Goal: Task Accomplishment & Management: Manage account settings

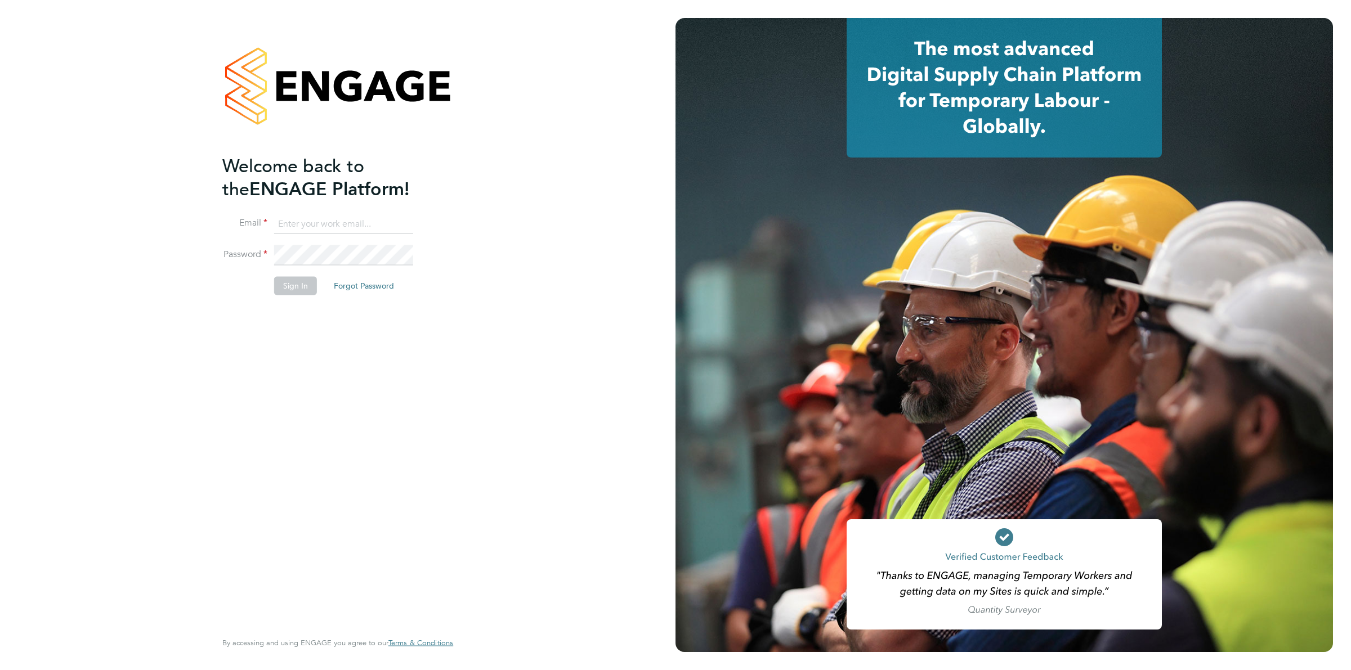
type input "ollie.dart@novaeducation.net"
click at [293, 288] on button "Sign In" at bounding box center [295, 286] width 43 height 18
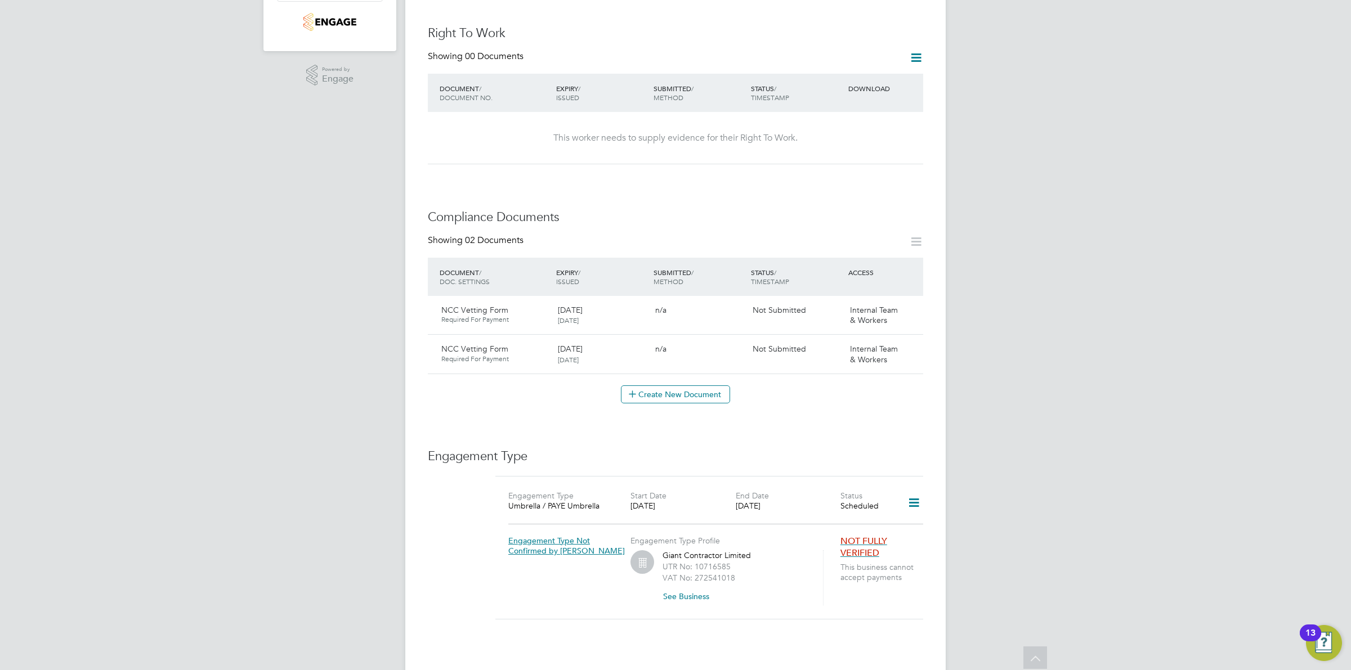
scroll to position [141, 0]
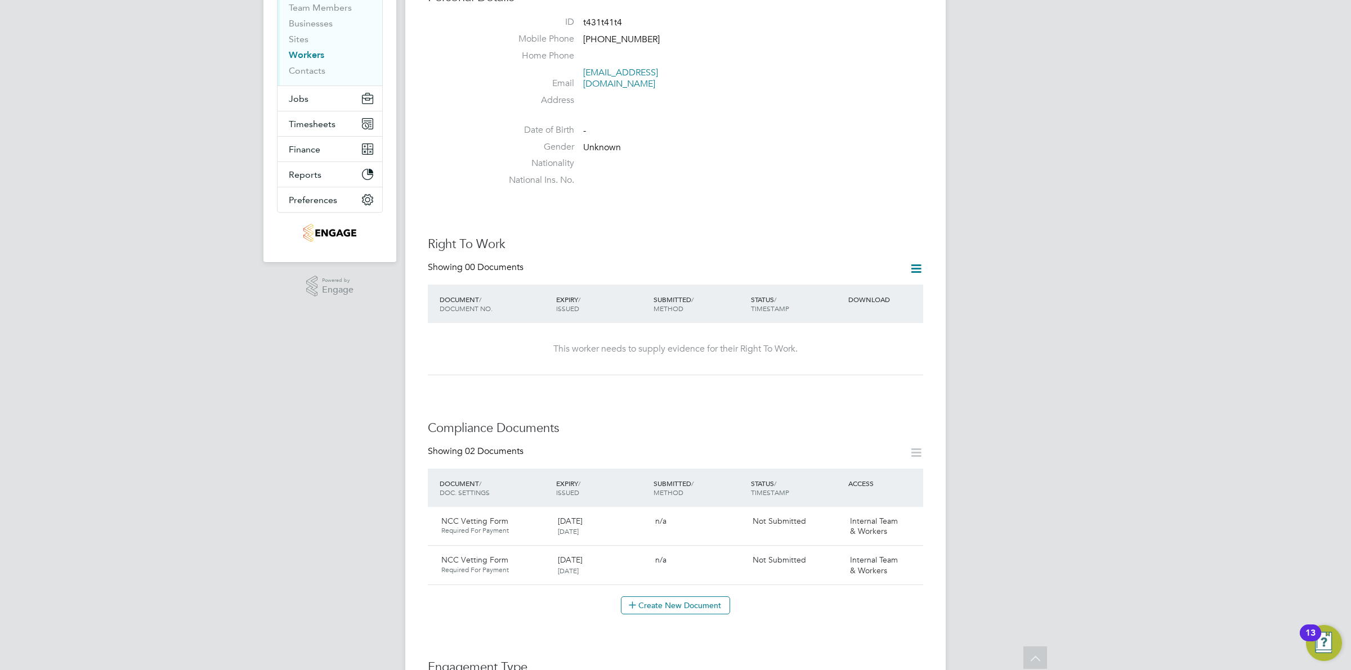
click at [303, 56] on link "Workers" at bounding box center [306, 55] width 35 height 11
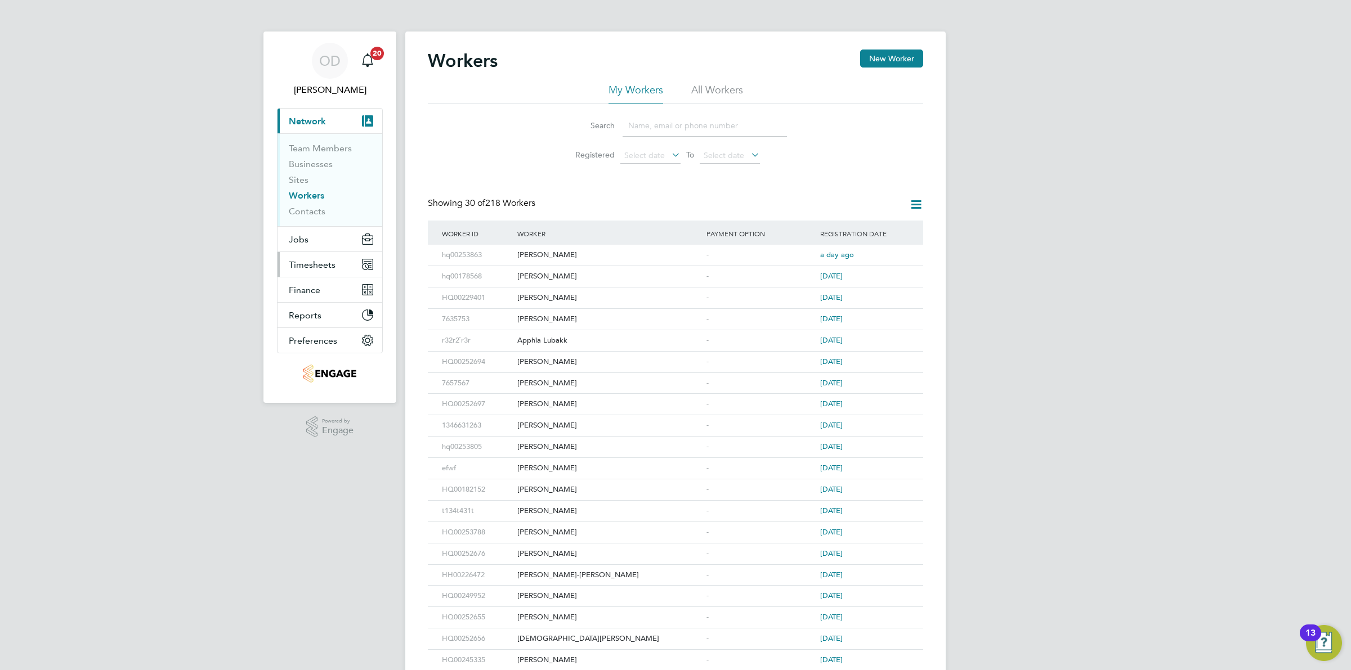
click at [305, 268] on span "Timesheets" at bounding box center [312, 264] width 47 height 11
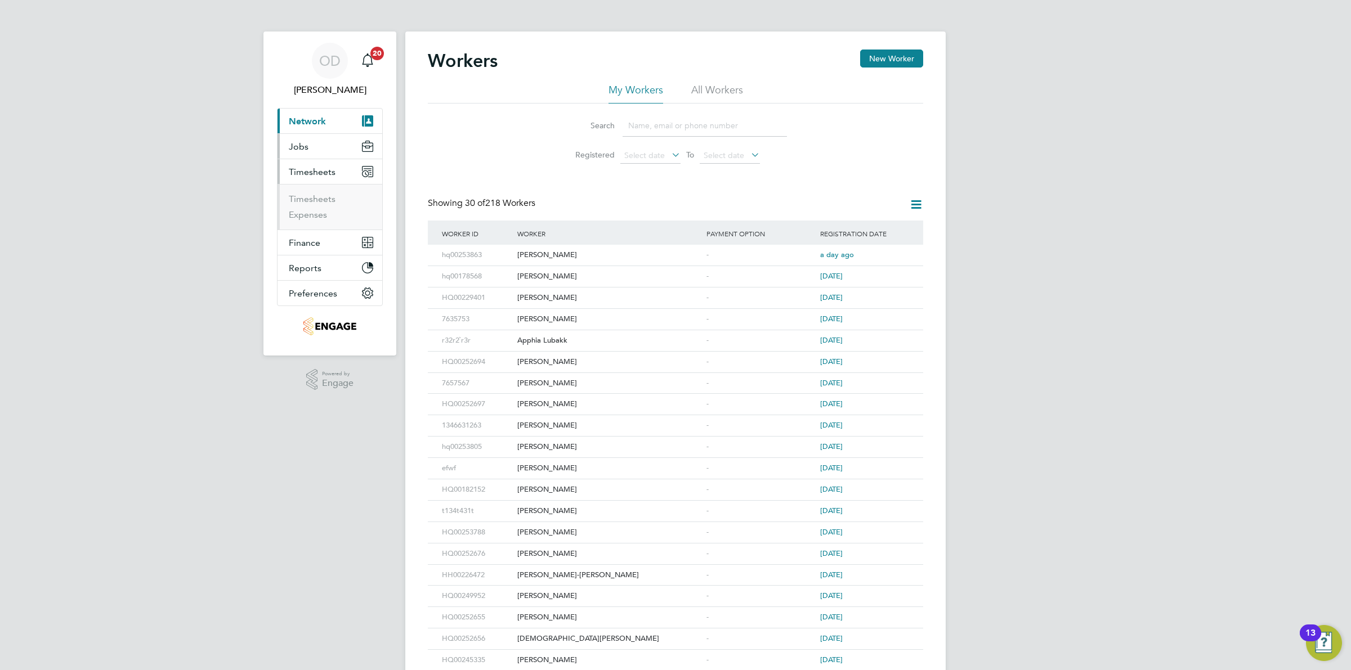
click at [307, 144] on span "Jobs" at bounding box center [299, 146] width 20 height 11
click at [311, 191] on link "Vacancies" at bounding box center [309, 189] width 40 height 11
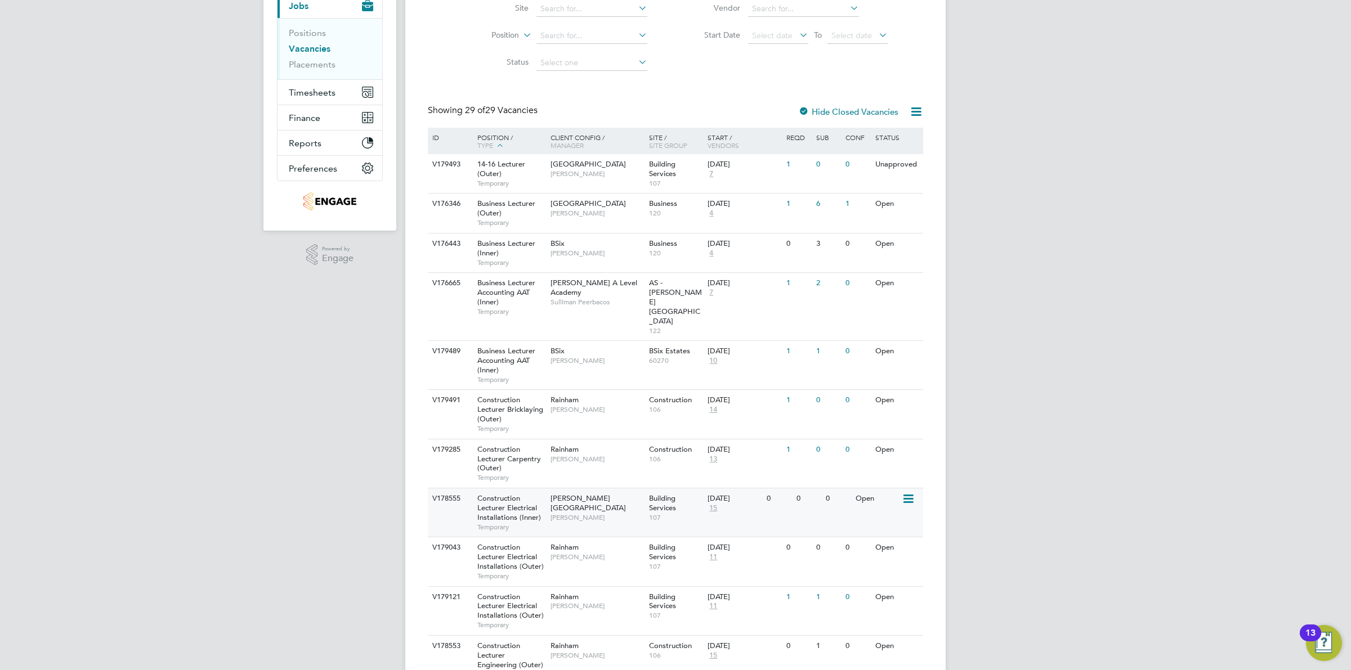
scroll to position [211, 0]
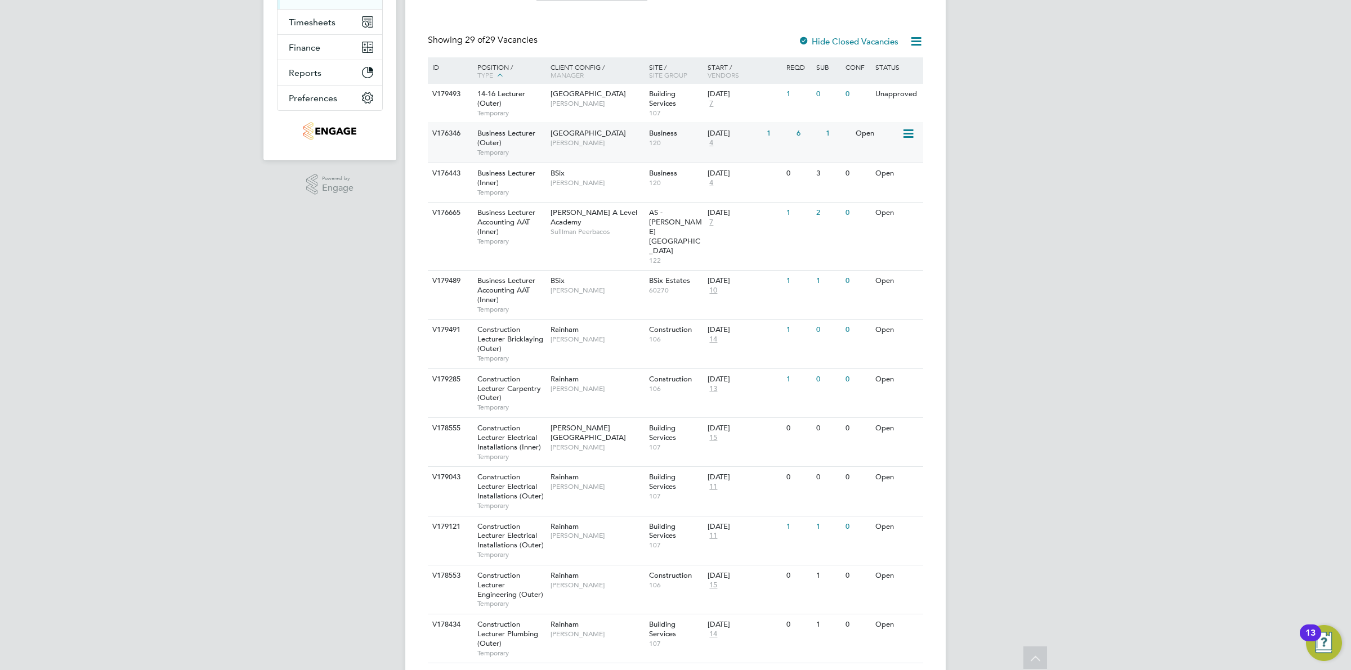
click at [792, 150] on div "V176346 Business Lecturer (Outer) Temporary Havering Sixth Form Campus Shabnam …" at bounding box center [675, 142] width 495 height 39
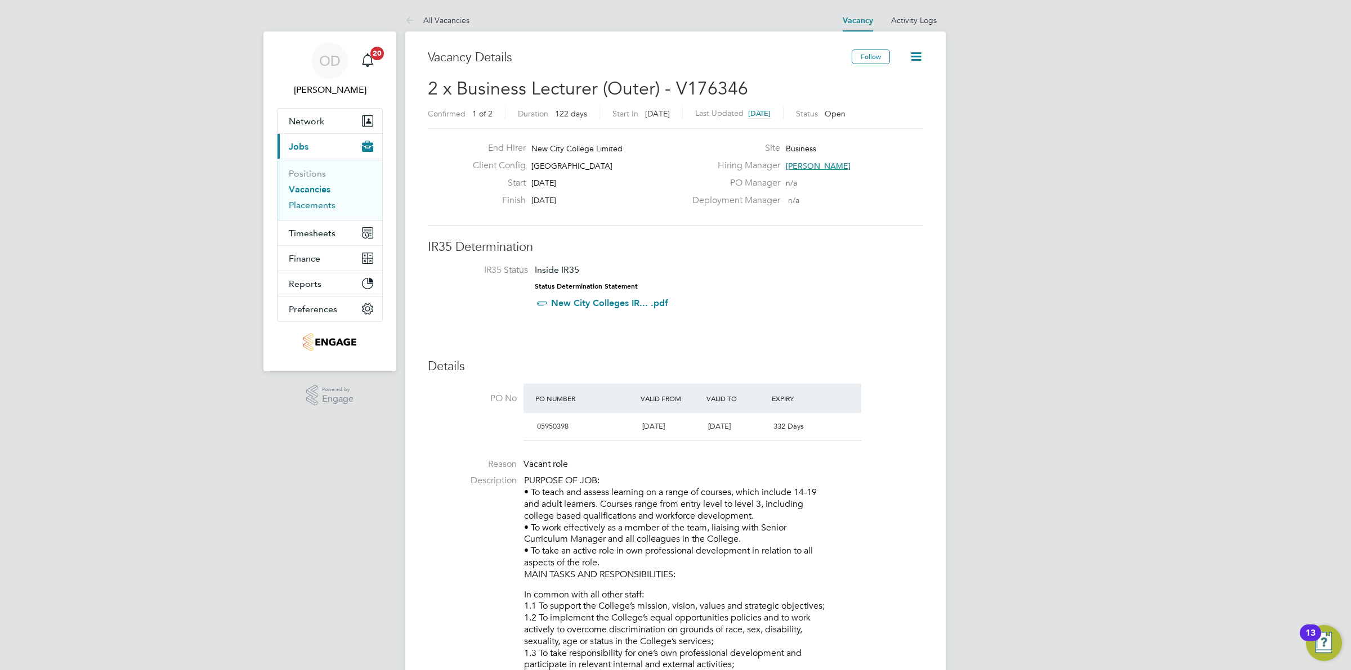
click at [325, 204] on link "Placements" at bounding box center [312, 205] width 47 height 11
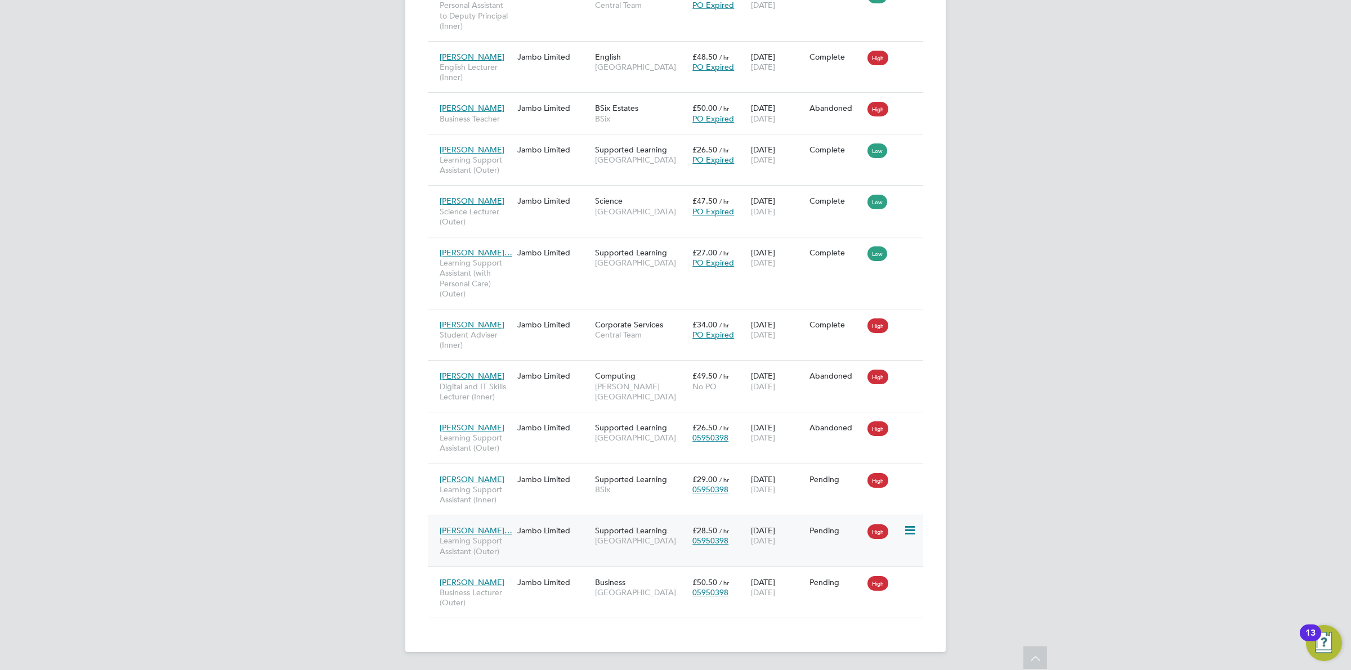
click at [729, 532] on div "£28.50 / hr 05950398" at bounding box center [718, 536] width 59 height 32
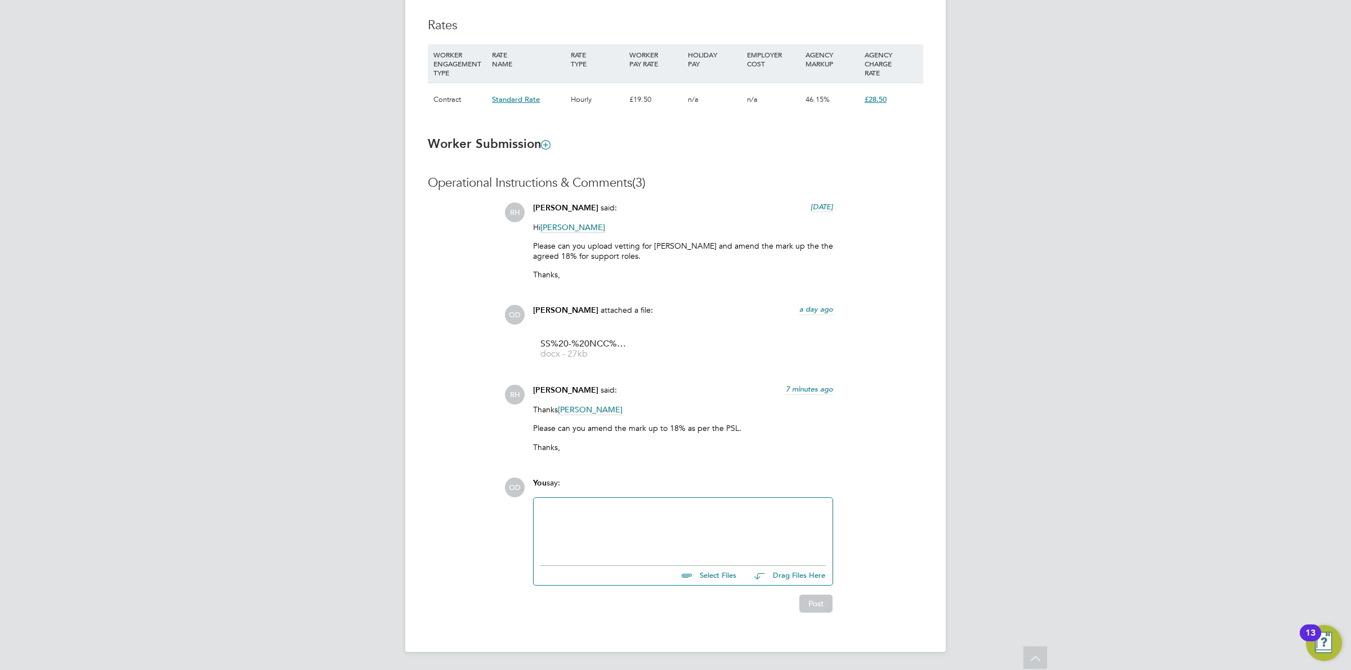
drag, startPoint x: 926, startPoint y: 86, endPoint x: 961, endPoint y: 103, distance: 39.0
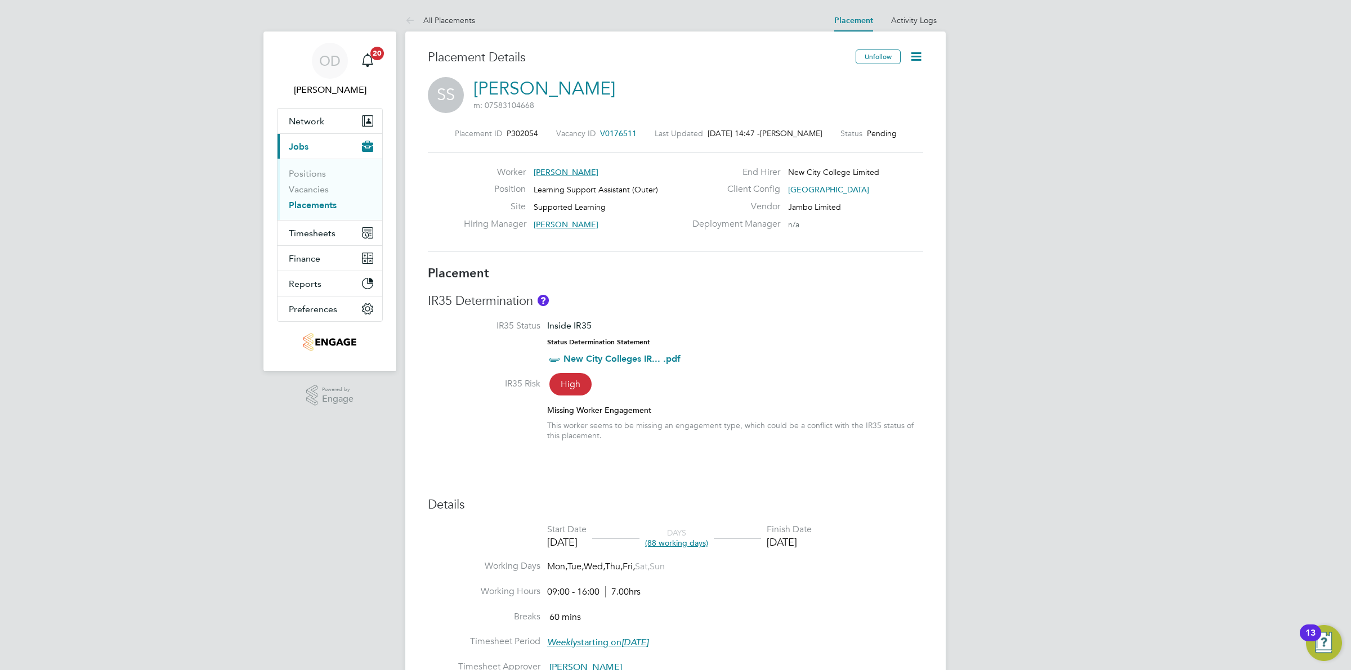
click at [912, 54] on icon at bounding box center [916, 57] width 14 height 14
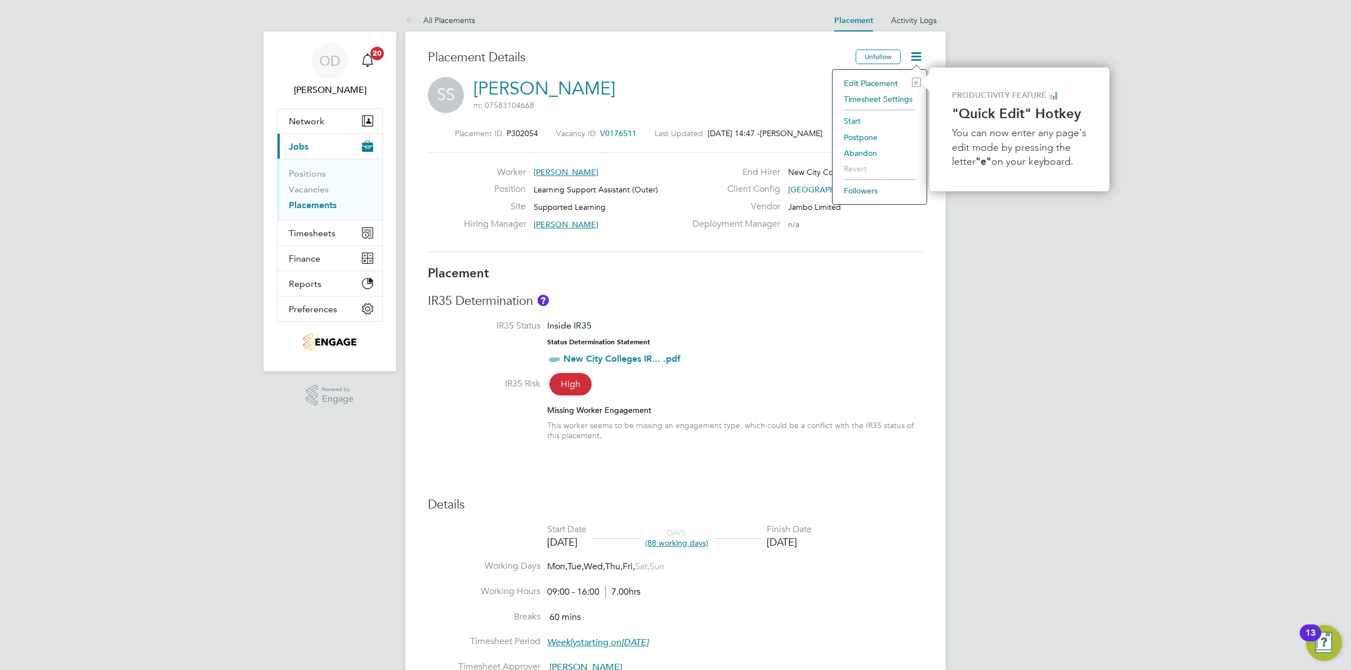
click at [881, 79] on li "Edit Placement e" at bounding box center [879, 83] width 83 height 16
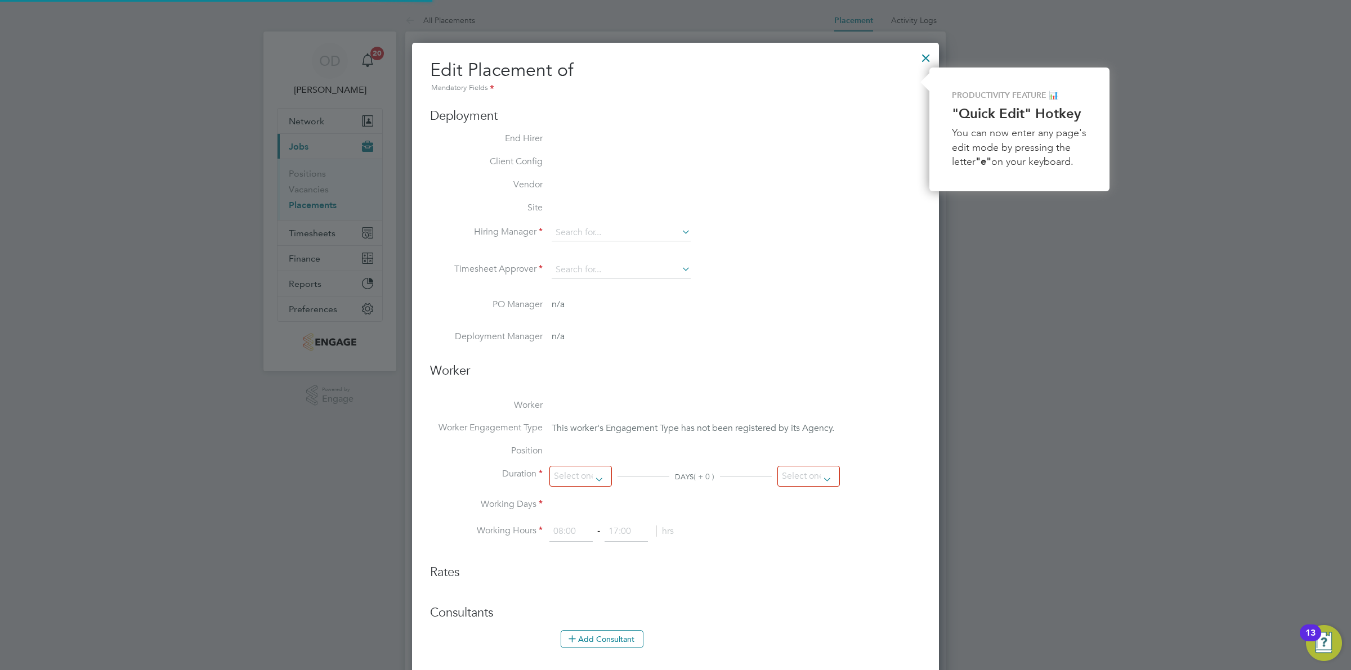
type input "[PERSON_NAME]"
type input "Victoria Ticehurst"
type input "[DATE]"
type input "09:00"
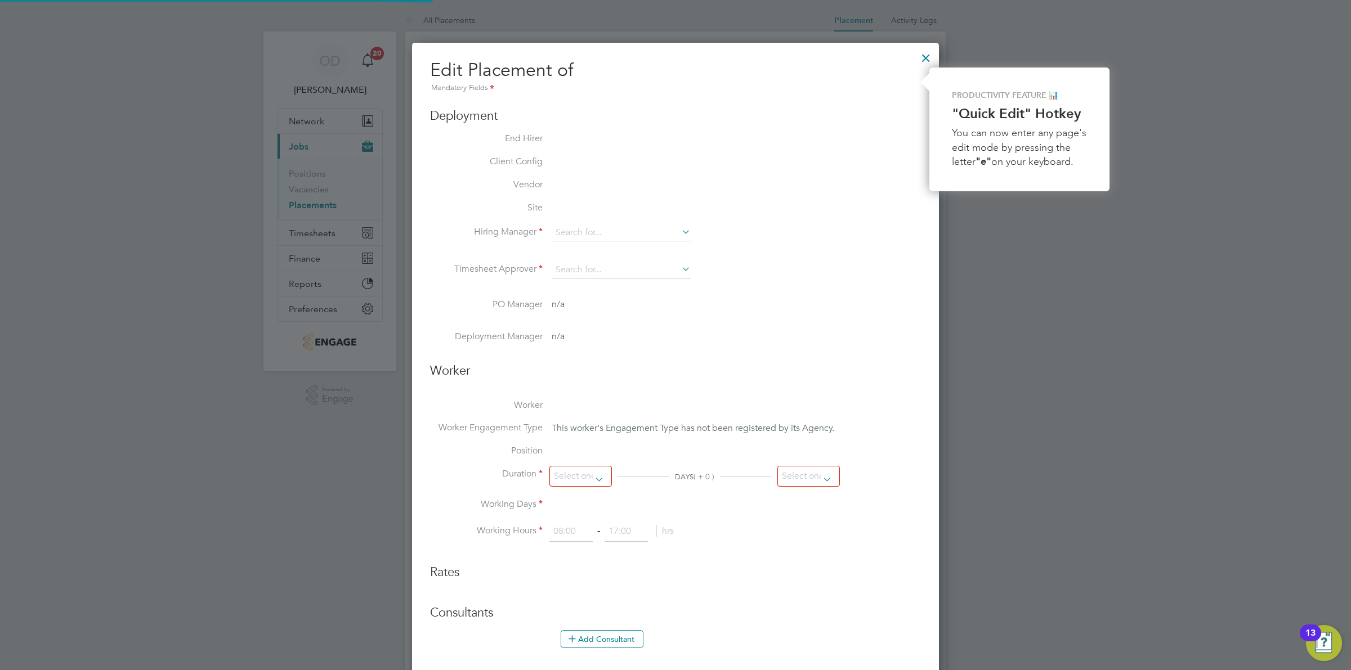
type input "16:00"
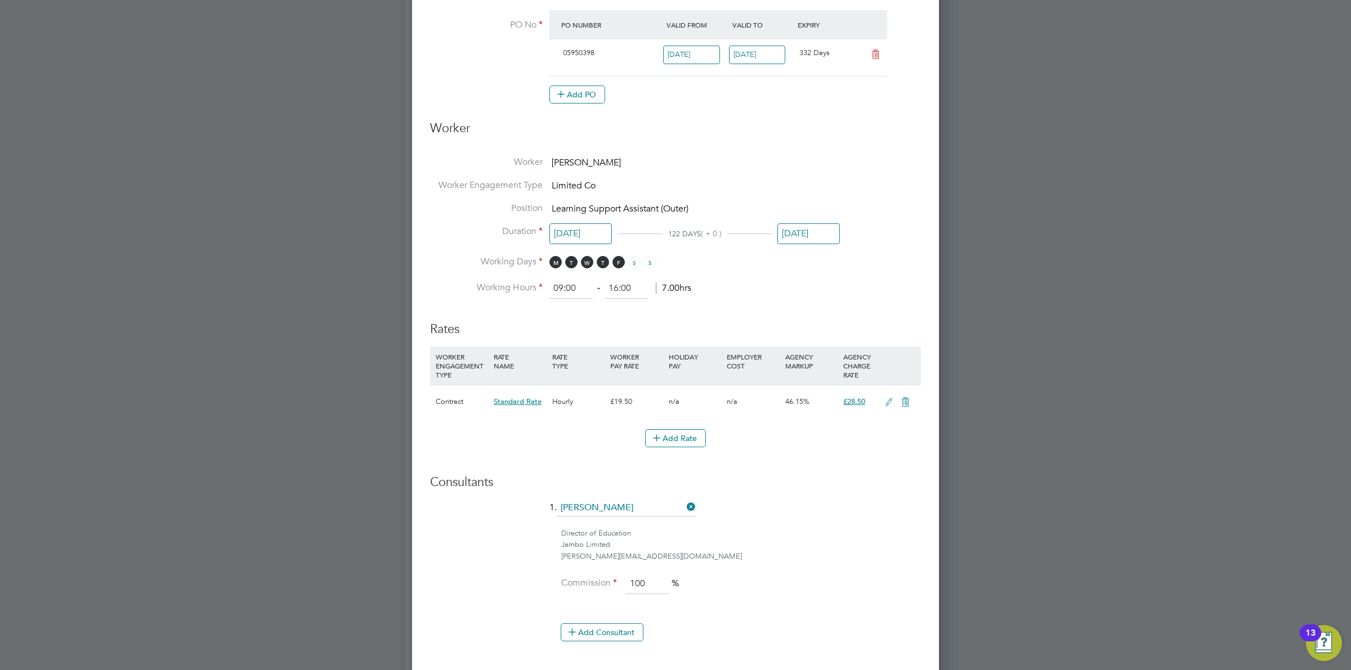
click at [891, 403] on icon at bounding box center [889, 402] width 14 height 9
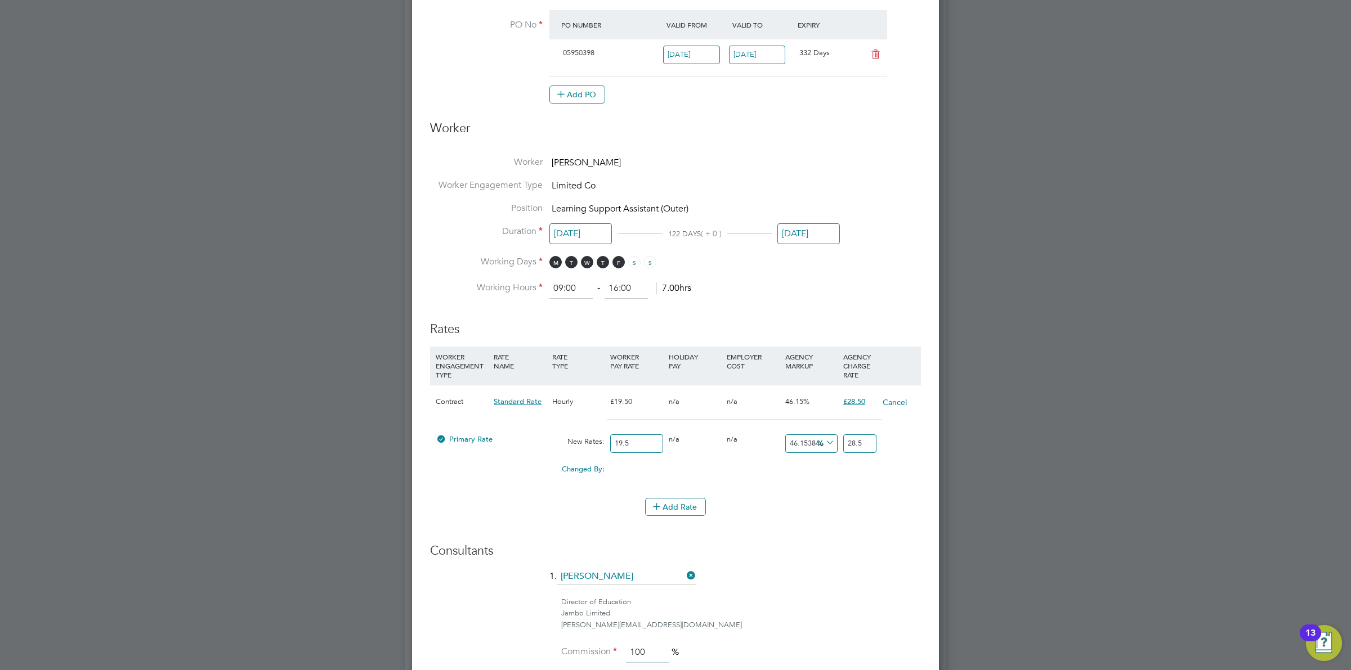
click at [823, 441] on icon at bounding box center [823, 443] width 0 height 16
click at [826, 468] on li "£" at bounding box center [825, 471] width 27 height 15
click at [805, 443] on input "0" at bounding box center [811, 443] width 52 height 19
drag, startPoint x: 805, startPoint y: 443, endPoint x: 769, endPoint y: 441, distance: 36.1
click at [769, 441] on div "Primary Rate New Rates: 19.5 0 n/a 0 n/a 46.15384615384615 0 £ 28.5" at bounding box center [675, 444] width 491 height 30
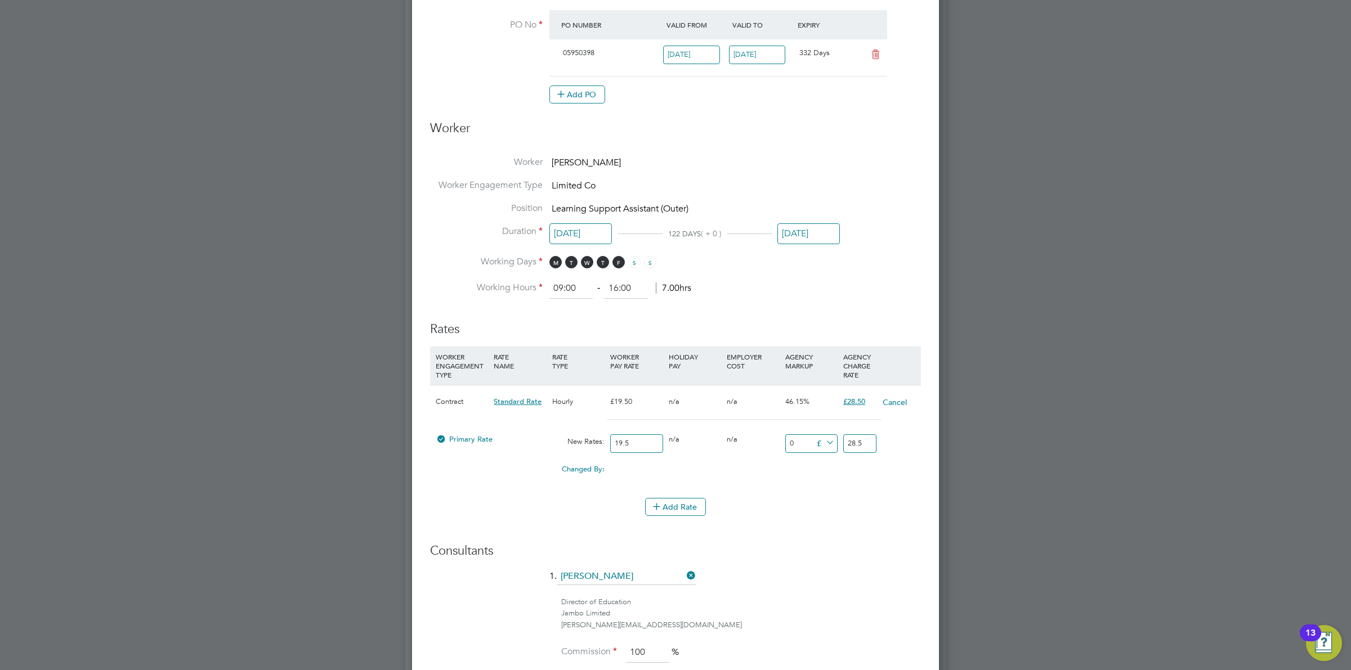
type input "7"
type input "26.5"
type input "7"
click at [867, 468] on div "-2.00" at bounding box center [869, 469] width 58 height 21
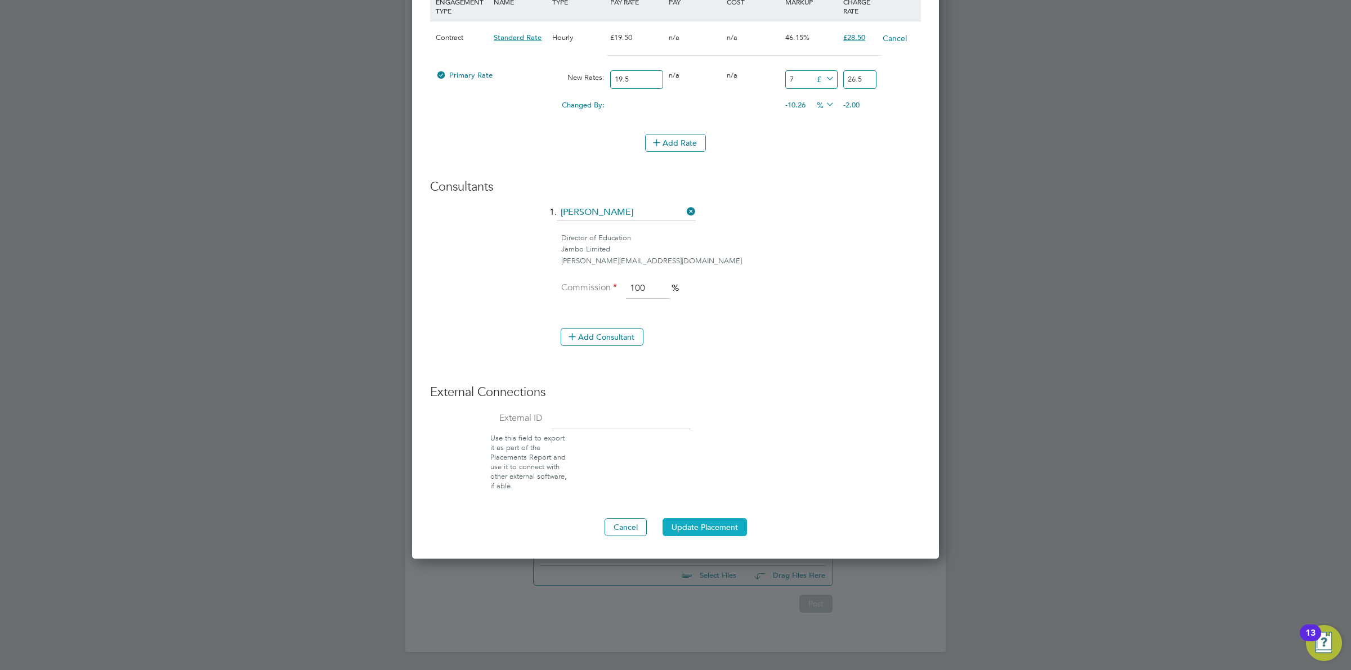
click at [731, 525] on button "Update Placement" at bounding box center [704, 527] width 84 height 18
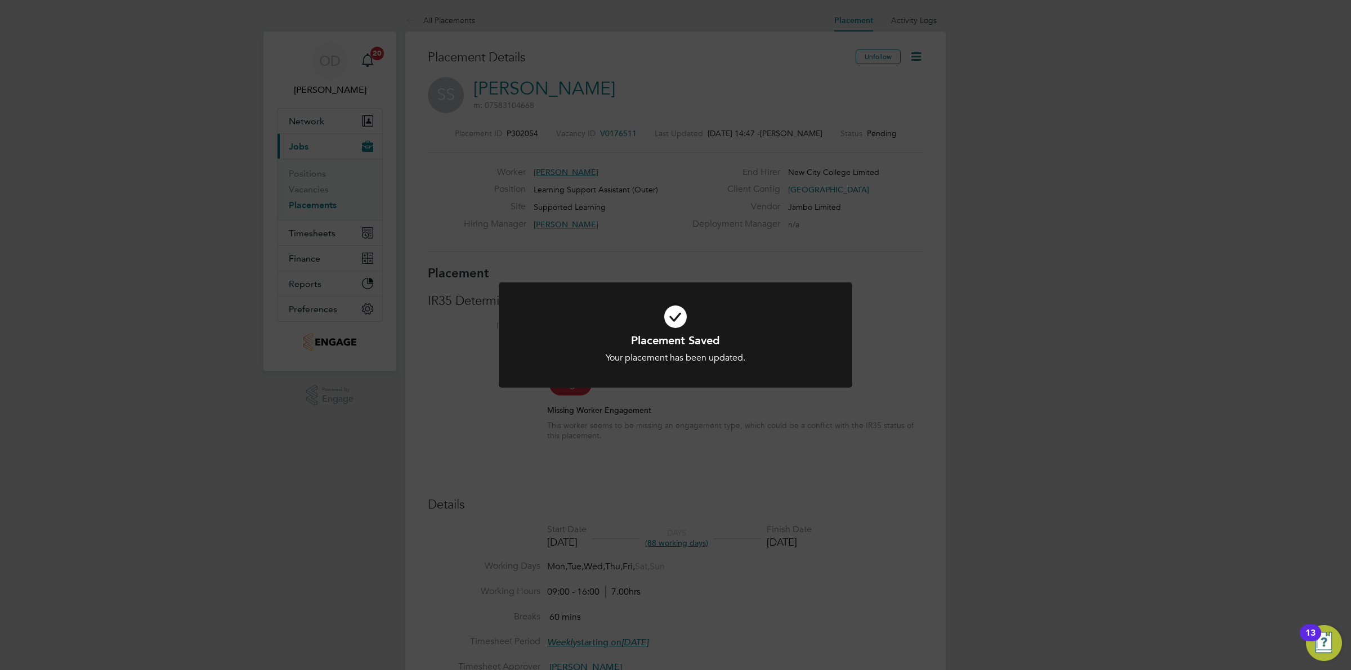
click at [944, 293] on div "Placement Saved Your placement has been updated. Cancel Okay" at bounding box center [675, 335] width 1351 height 670
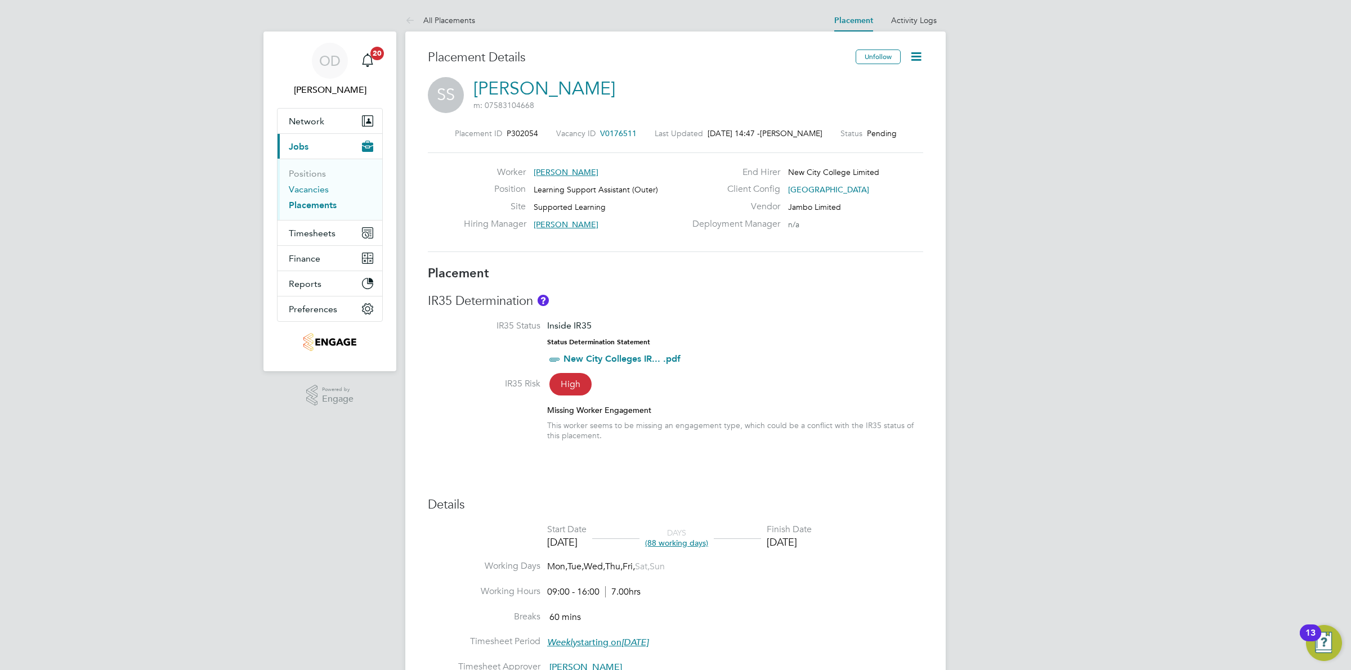
click at [325, 189] on link "Vacancies" at bounding box center [309, 189] width 40 height 11
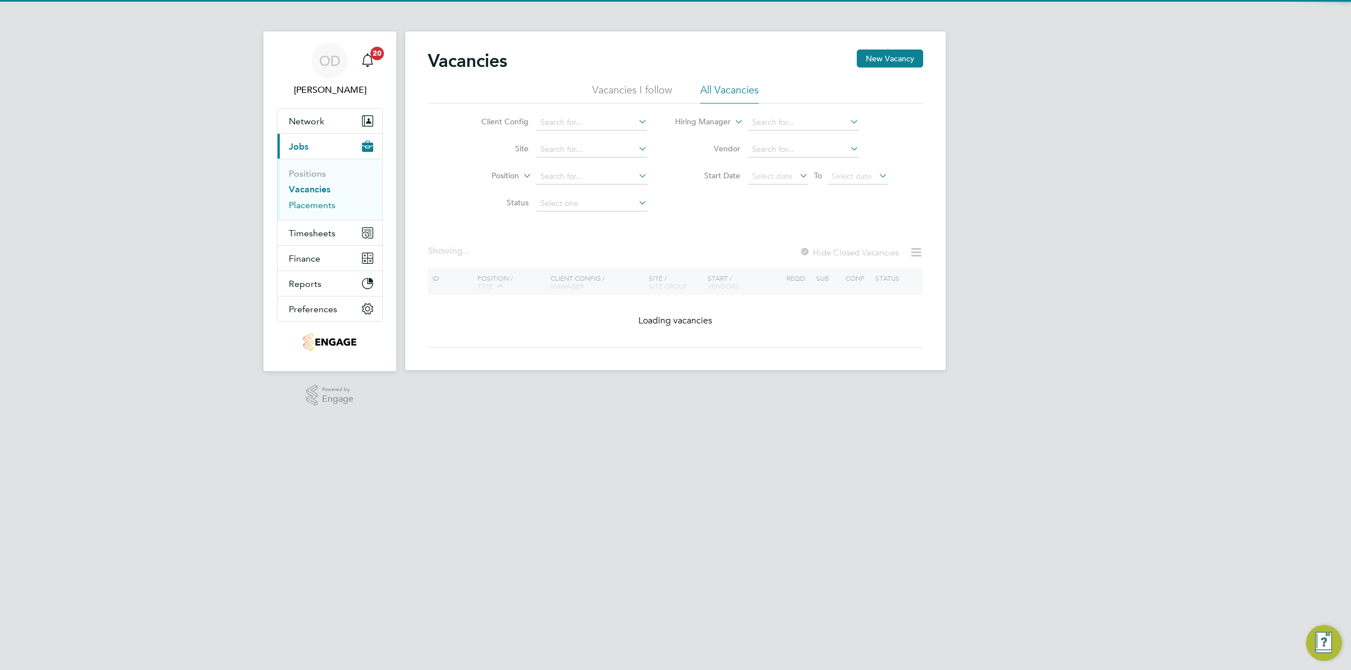
click at [326, 203] on link "Placements" at bounding box center [312, 205] width 47 height 11
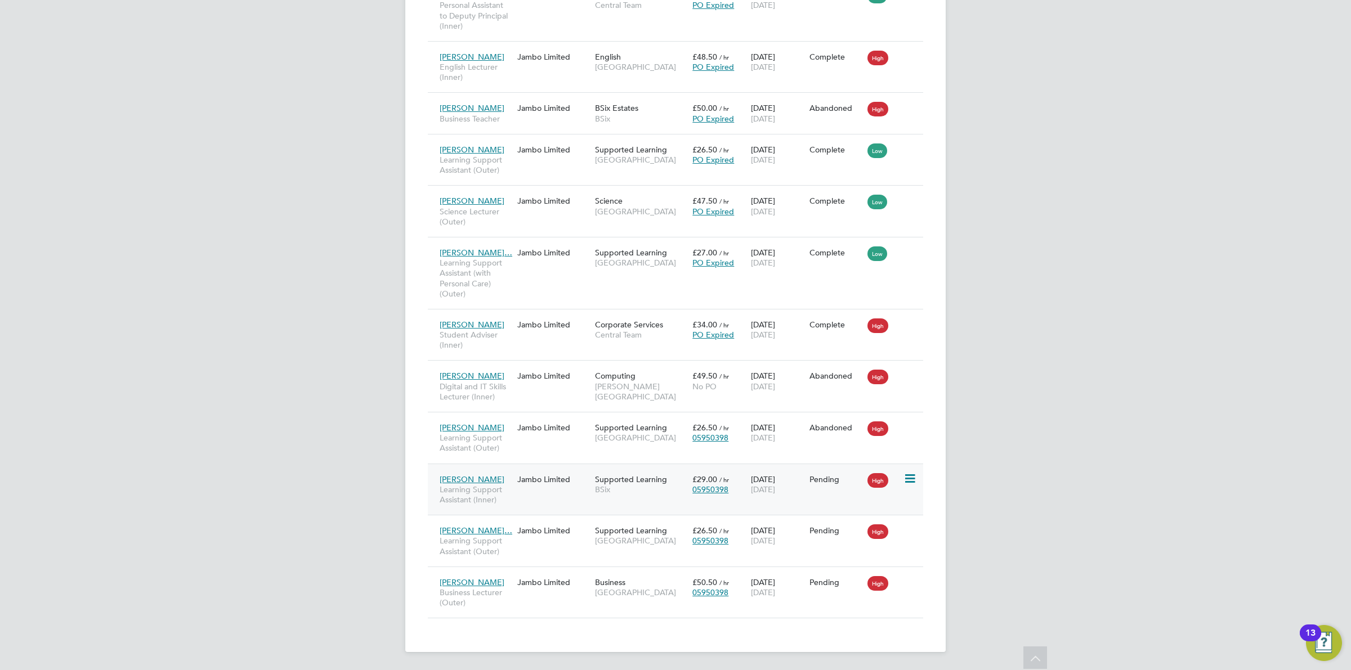
click at [845, 480] on div "Pending" at bounding box center [835, 479] width 53 height 10
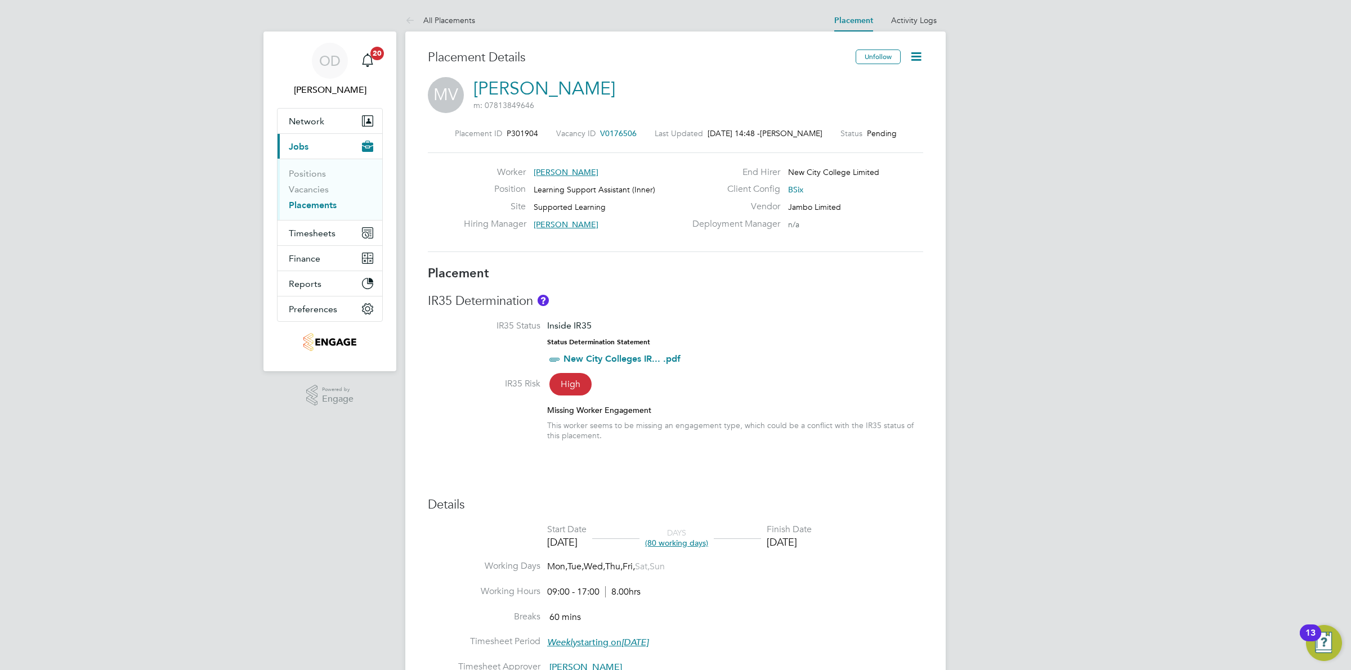
click at [919, 52] on icon at bounding box center [916, 57] width 14 height 14
click at [862, 83] on li "Edit Placement e" at bounding box center [879, 83] width 83 height 16
type input "Rachel Johnson"
type input "[DATE]"
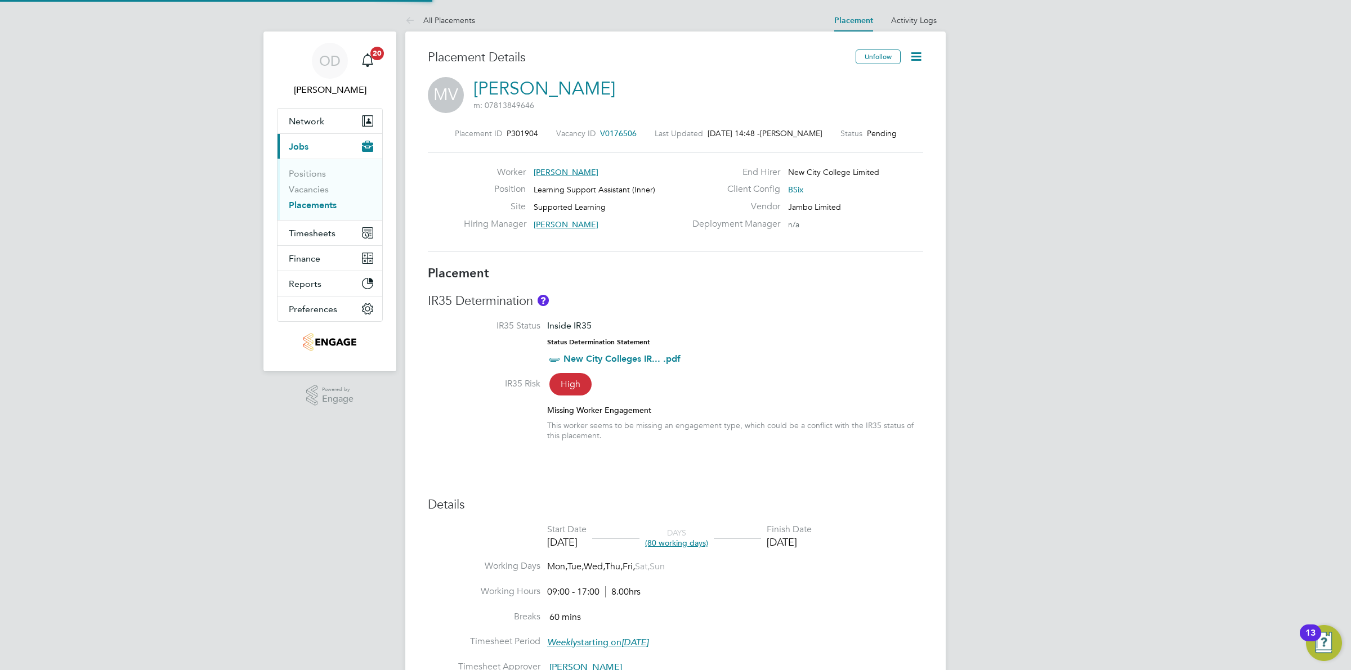
type input "[DATE]"
type input "09:00"
type input "17:00"
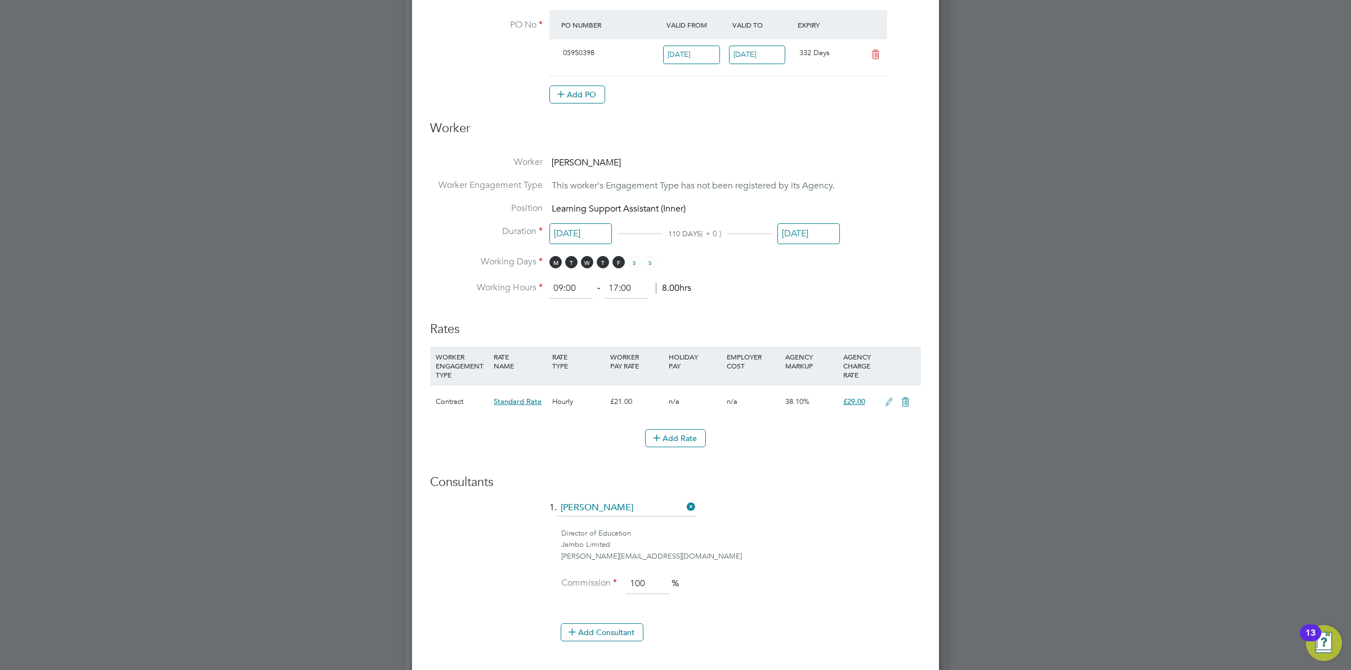
click at [888, 400] on icon at bounding box center [889, 402] width 14 height 9
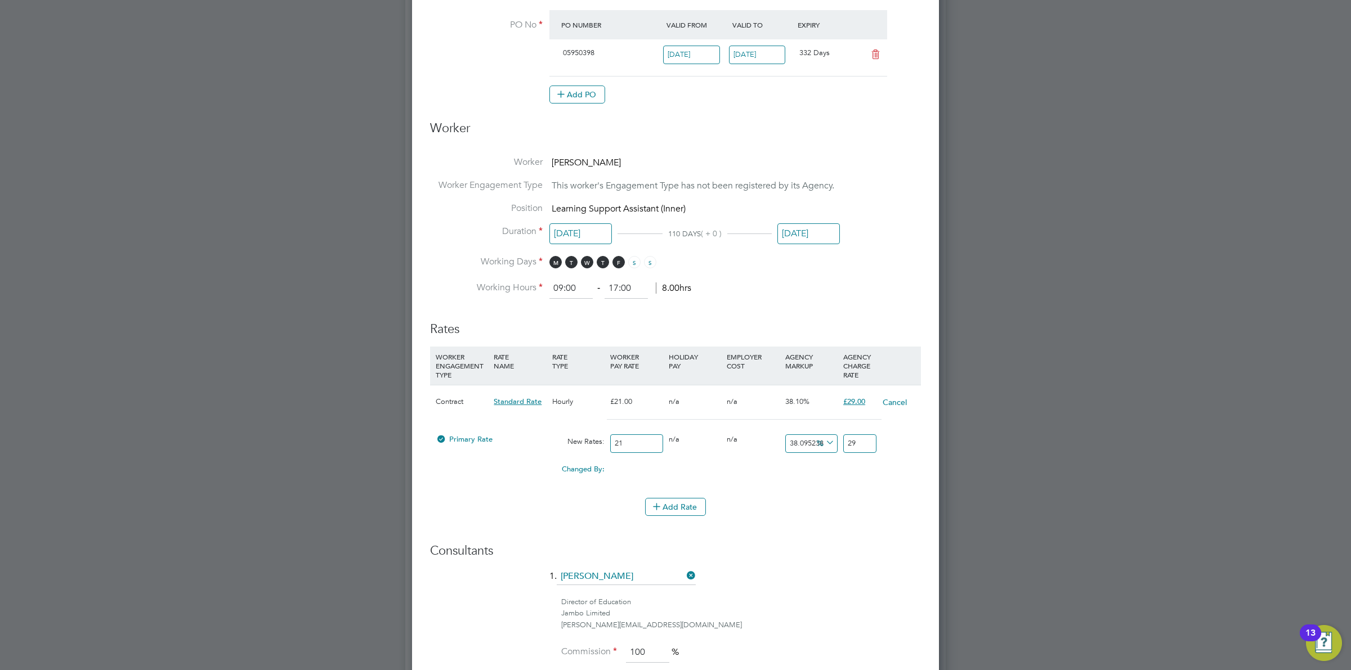
click at [823, 441] on icon at bounding box center [823, 443] width 0 height 16
click at [823, 470] on li "£" at bounding box center [825, 471] width 27 height 15
drag, startPoint x: 795, startPoint y: 447, endPoint x: 746, endPoint y: 447, distance: 49.5
click at [746, 447] on div "Primary Rate New Rates: 21 0 n/a 0 n/a 38.095238095238095 0 £ 29" at bounding box center [675, 444] width 491 height 30
type input "8"
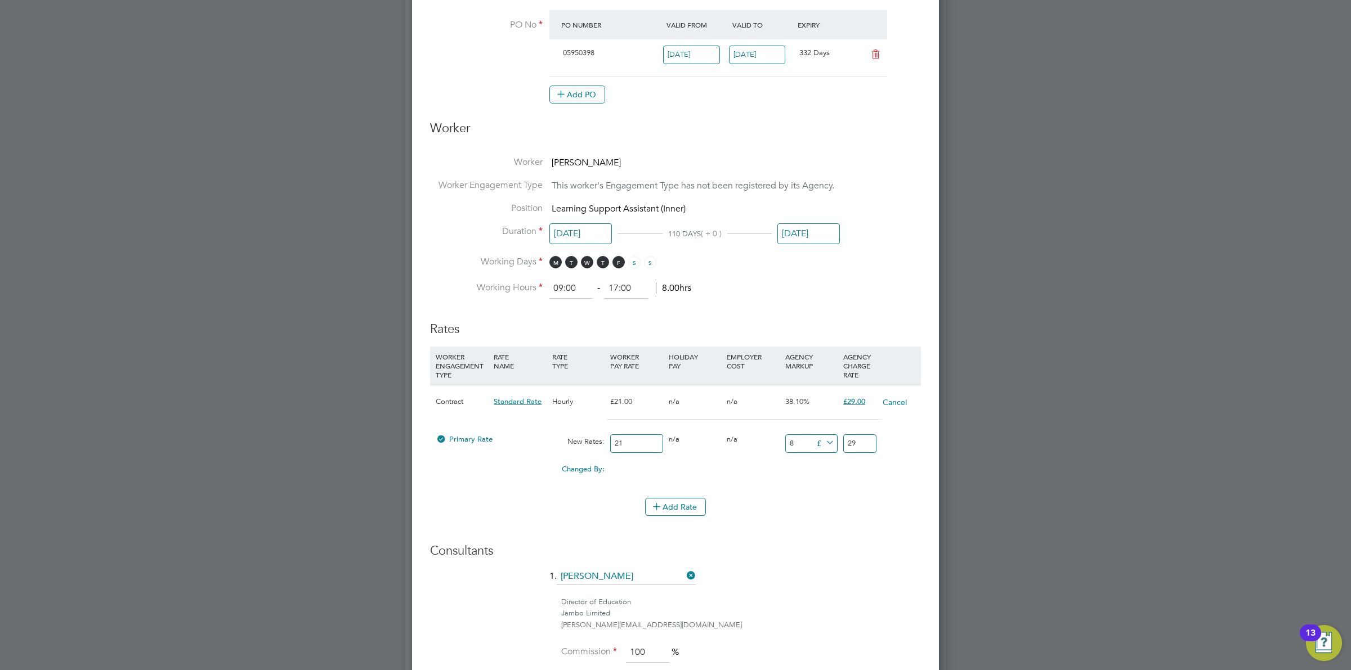
click at [899, 513] on div "Add Rate" at bounding box center [675, 507] width 491 height 18
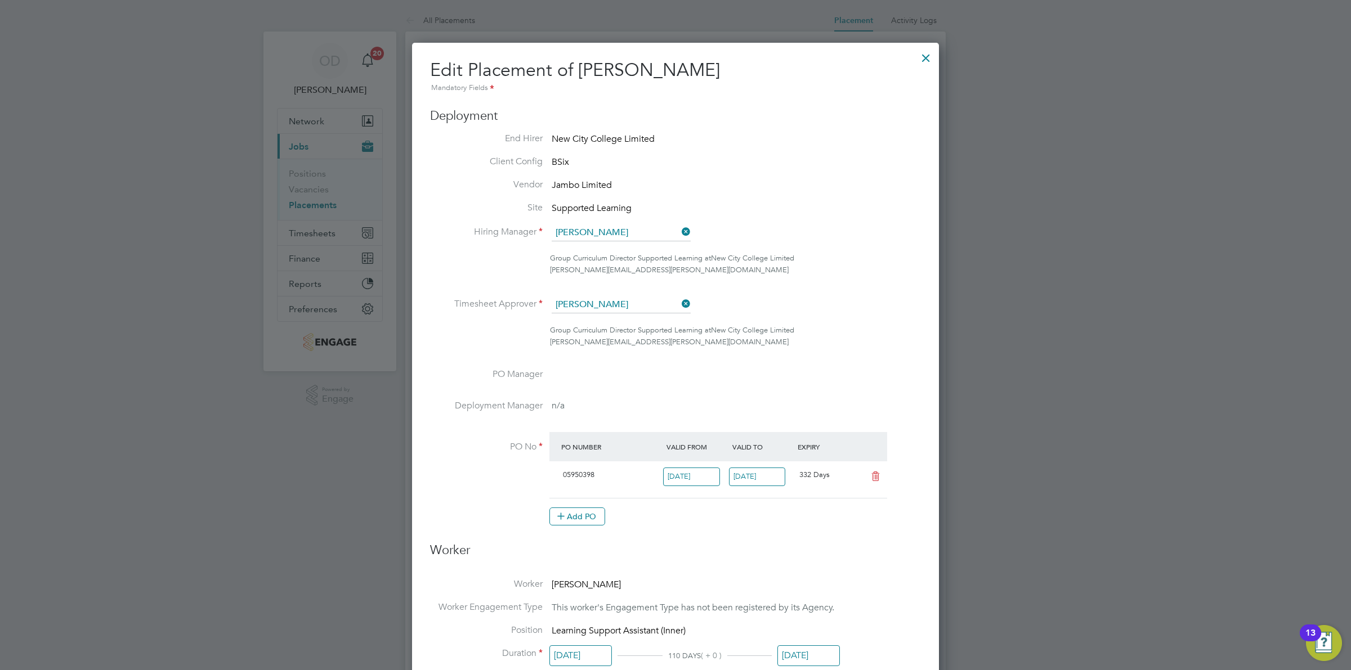
click at [310, 183] on div at bounding box center [675, 335] width 1351 height 670
click at [924, 57] on div at bounding box center [926, 55] width 20 height 20
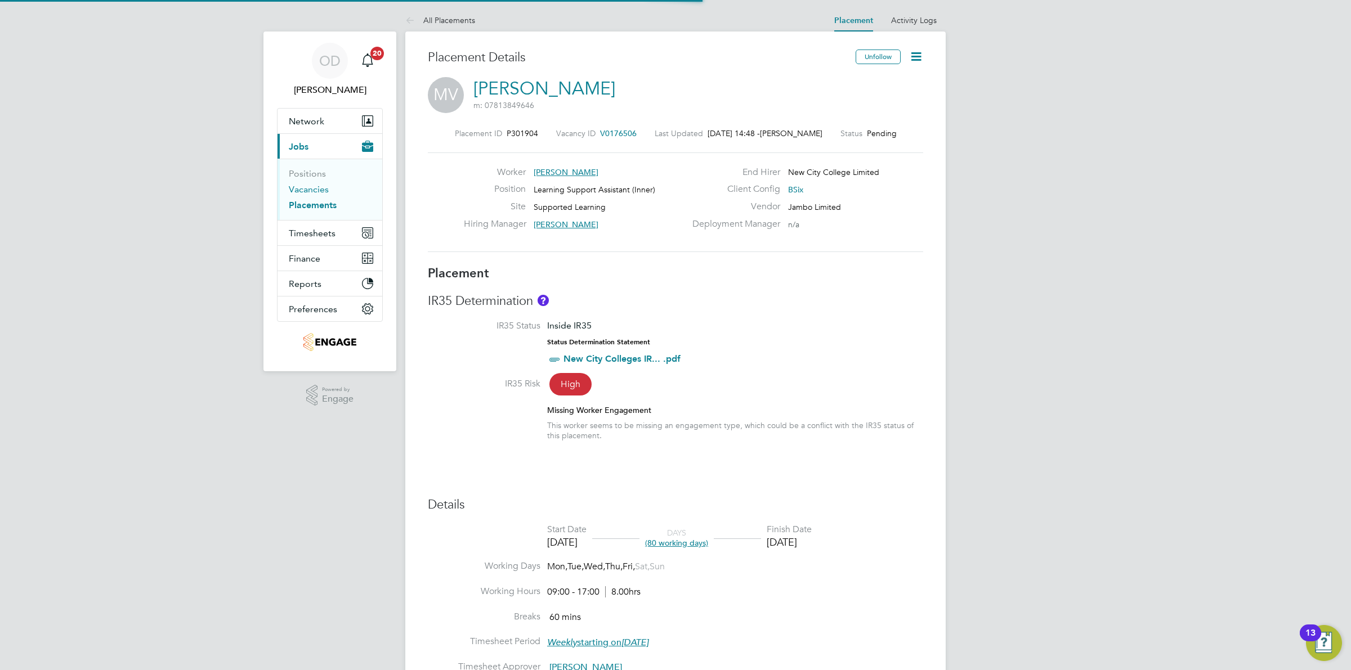
click at [320, 189] on link "Vacancies" at bounding box center [309, 189] width 40 height 11
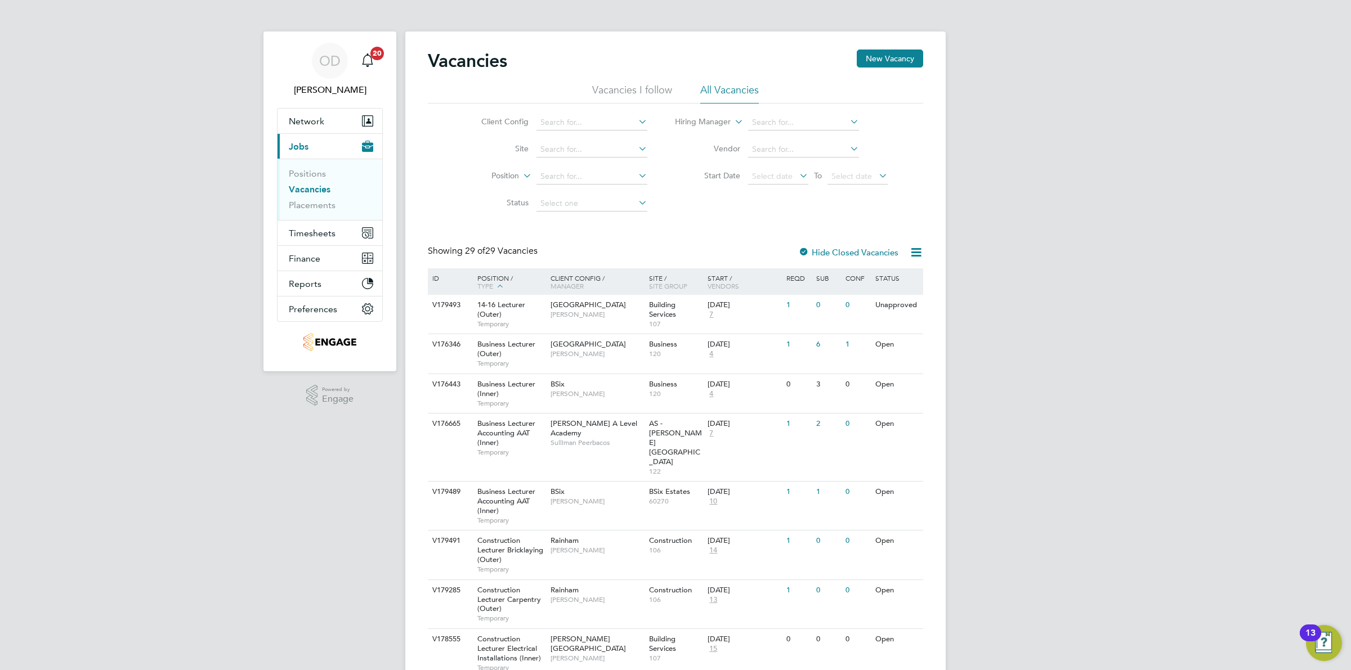
click at [327, 198] on li "Vacancies" at bounding box center [331, 192] width 84 height 16
click at [327, 203] on link "Placements" at bounding box center [312, 205] width 47 height 11
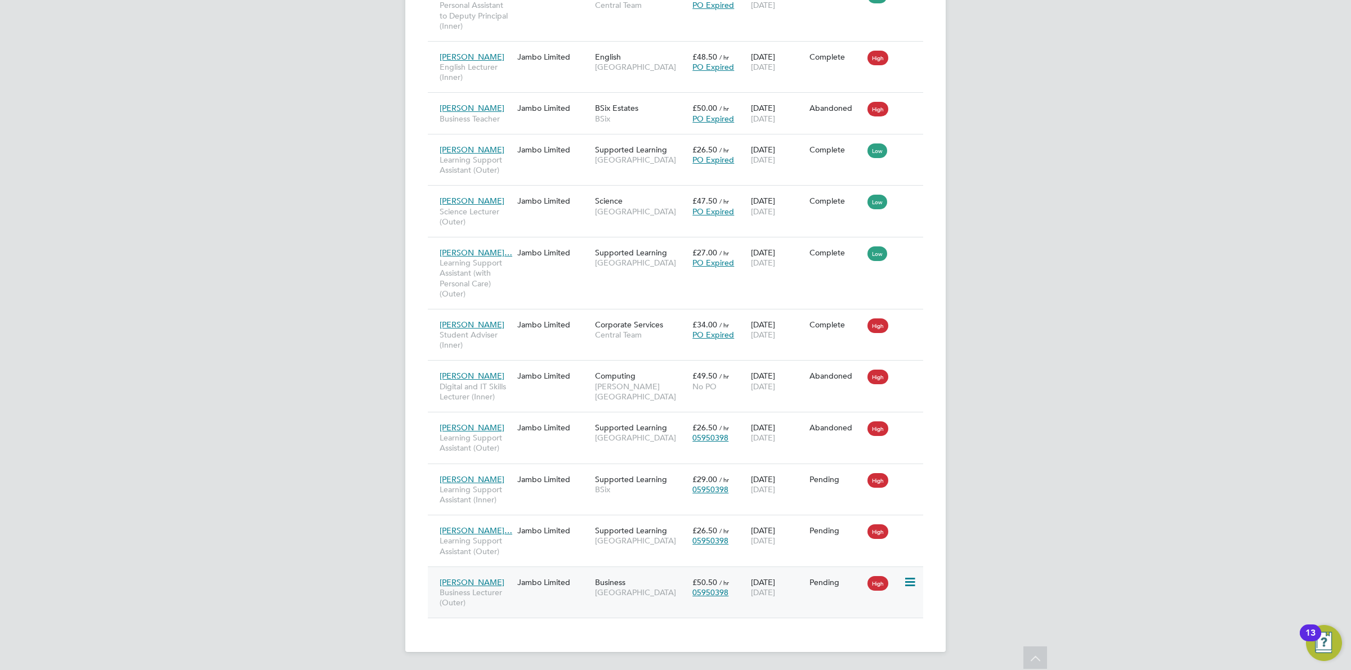
click at [808, 575] on div "Pending" at bounding box center [836, 582] width 59 height 21
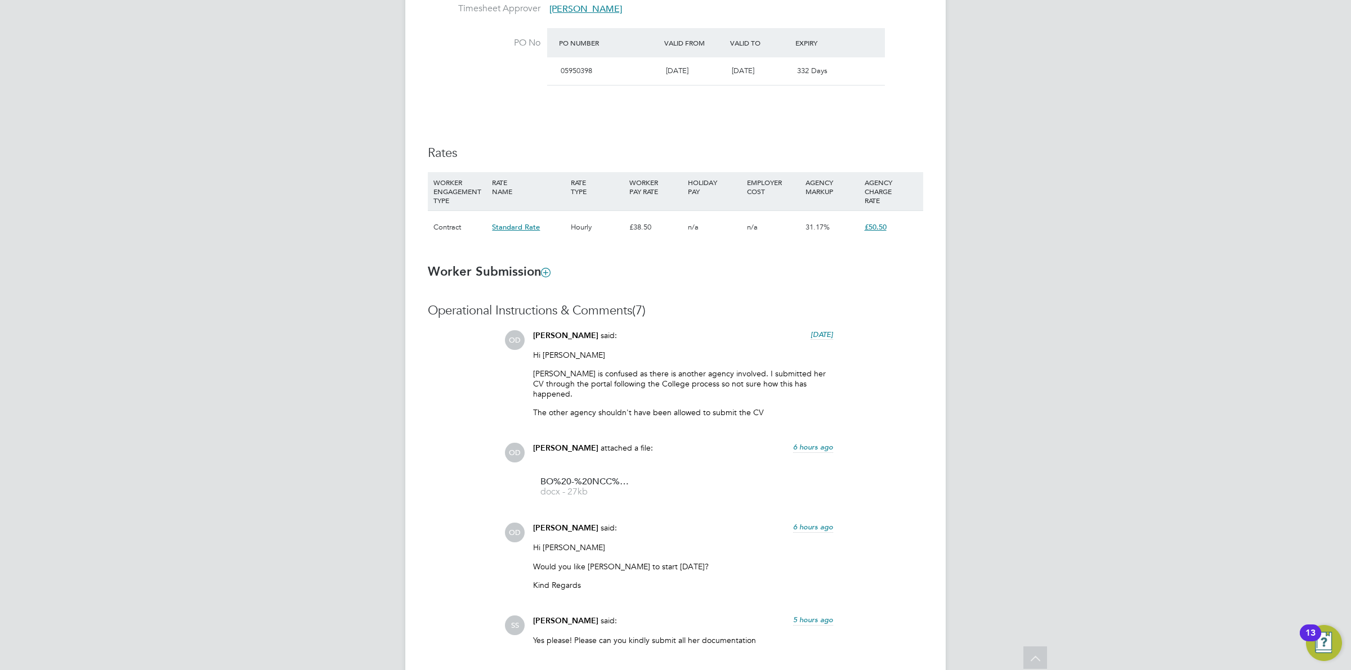
scroll to position [447, 0]
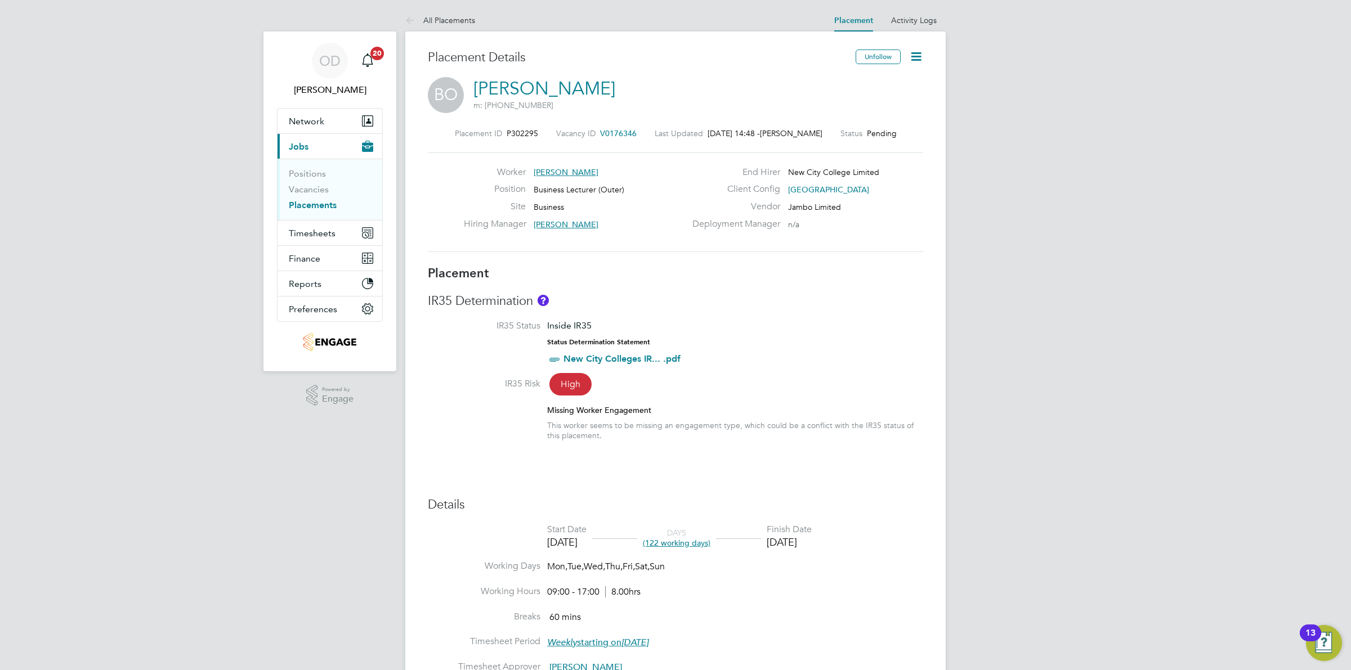
click at [915, 55] on icon at bounding box center [916, 57] width 14 height 14
click at [864, 79] on li "Edit Placement e" at bounding box center [879, 83] width 83 height 16
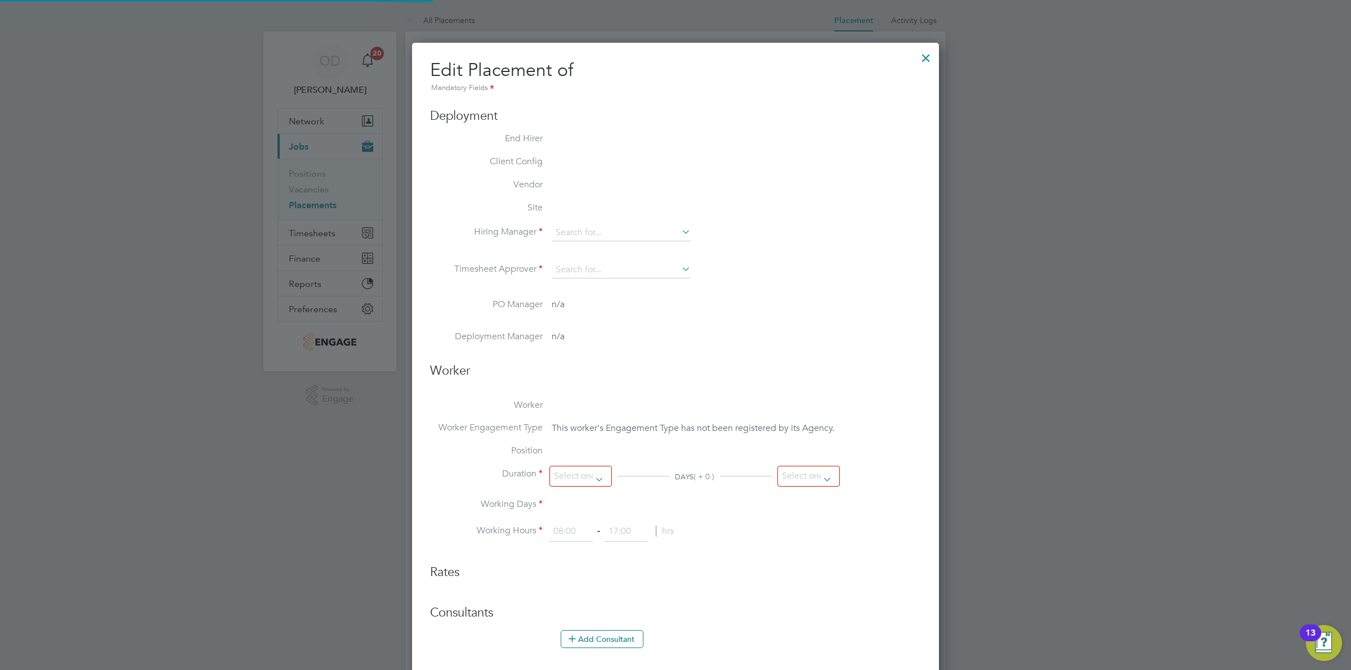
type input "[PERSON_NAME]"
type input "[DATE]"
type input "09:00"
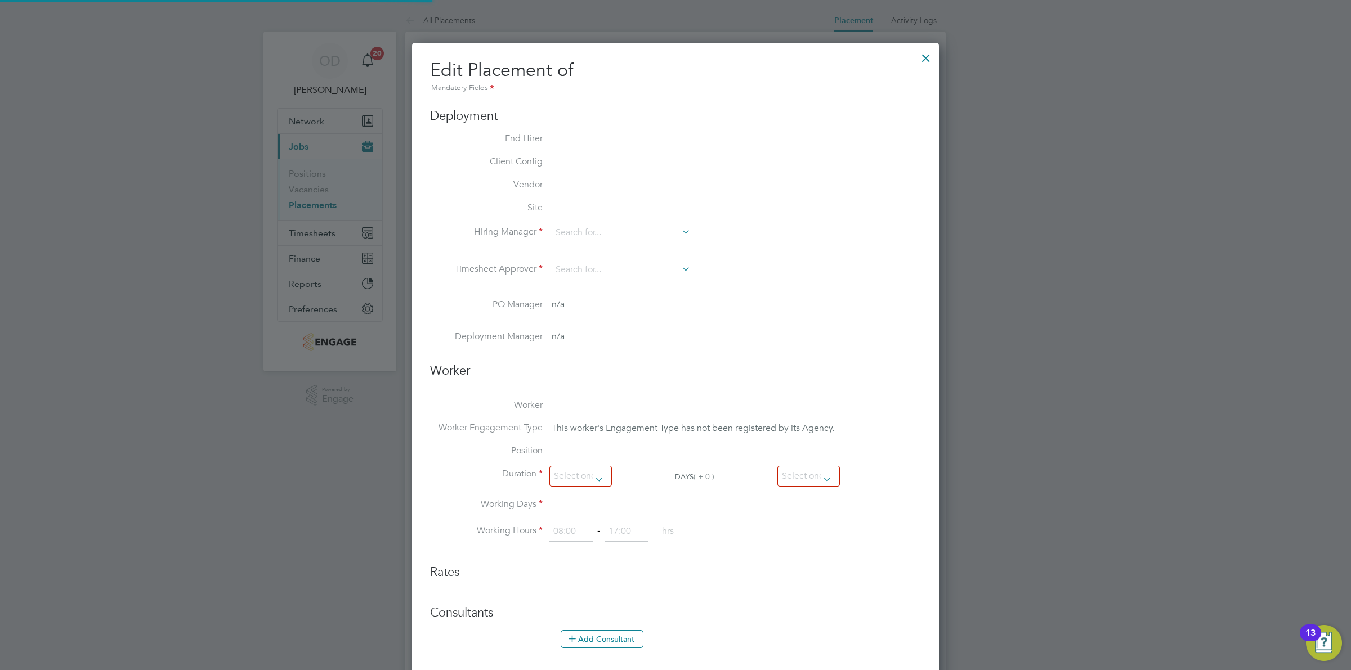
type input "17:00"
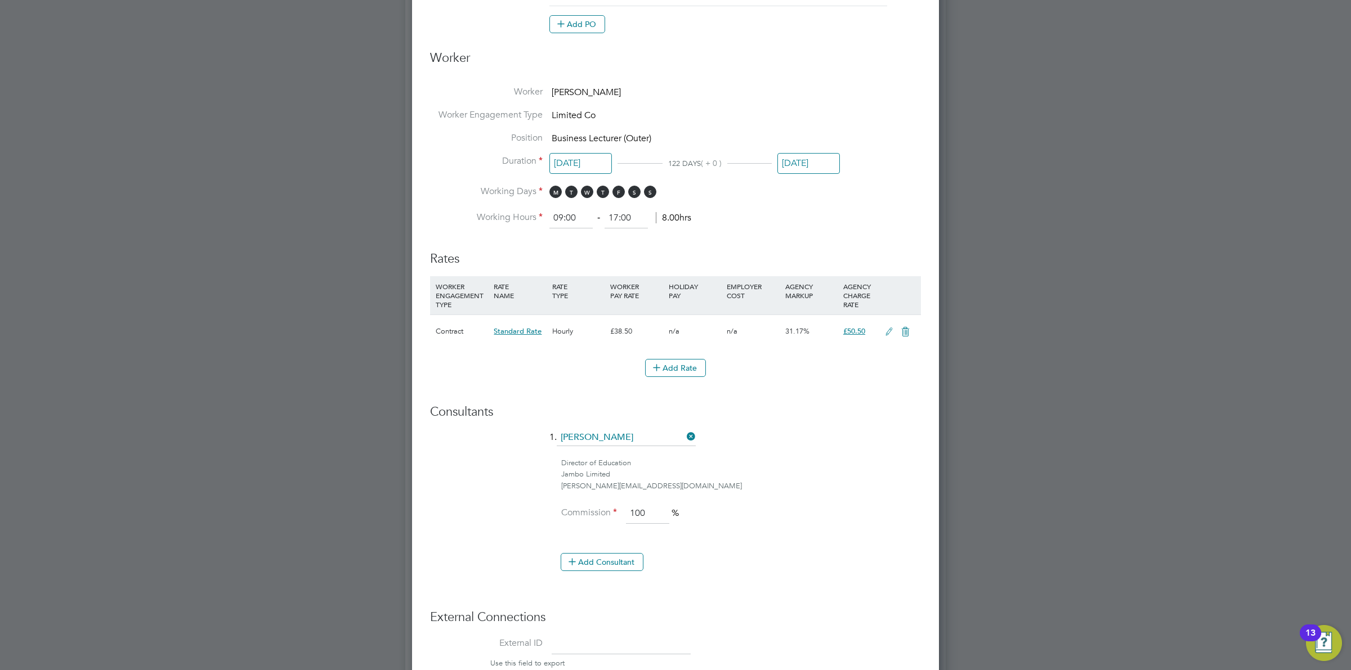
click at [887, 332] on icon at bounding box center [889, 332] width 14 height 9
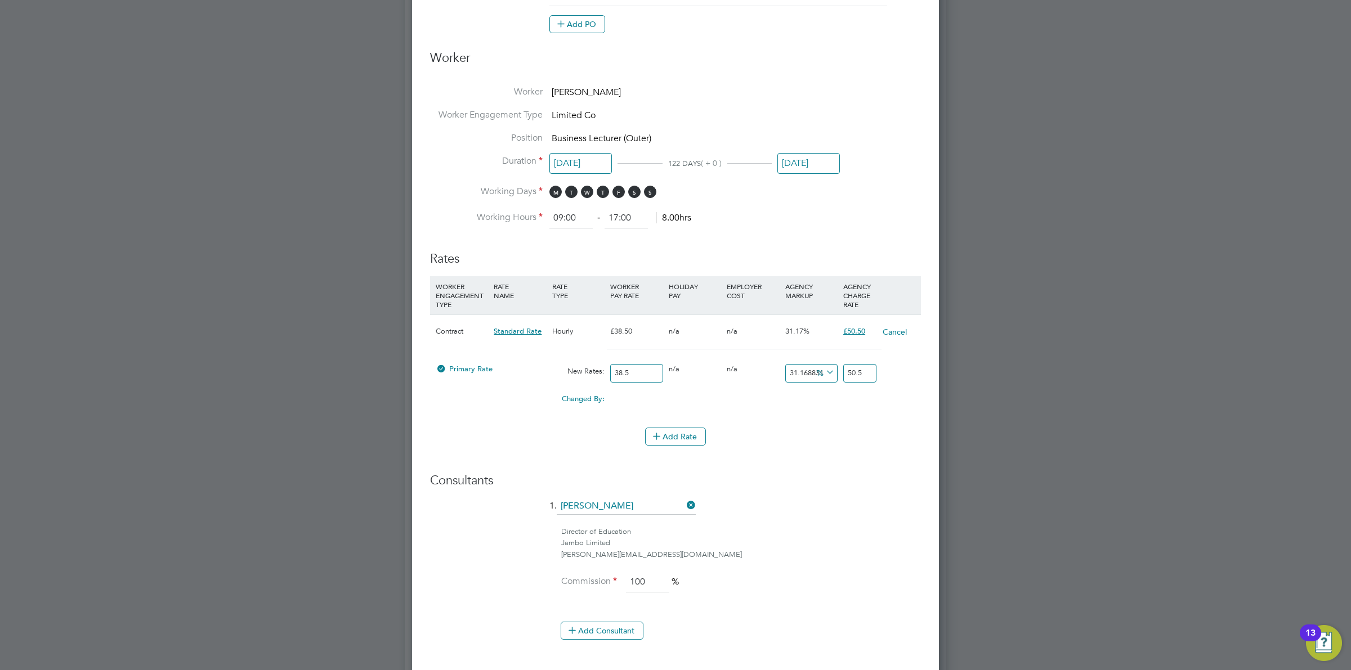
click at [823, 373] on icon at bounding box center [823, 373] width 0 height 16
click at [826, 398] on li "£" at bounding box center [825, 400] width 27 height 15
drag, startPoint x: 794, startPoint y: 374, endPoint x: 785, endPoint y: 372, distance: 8.7
click at [791, 374] on input "0" at bounding box center [811, 373] width 52 height 19
type input "1"
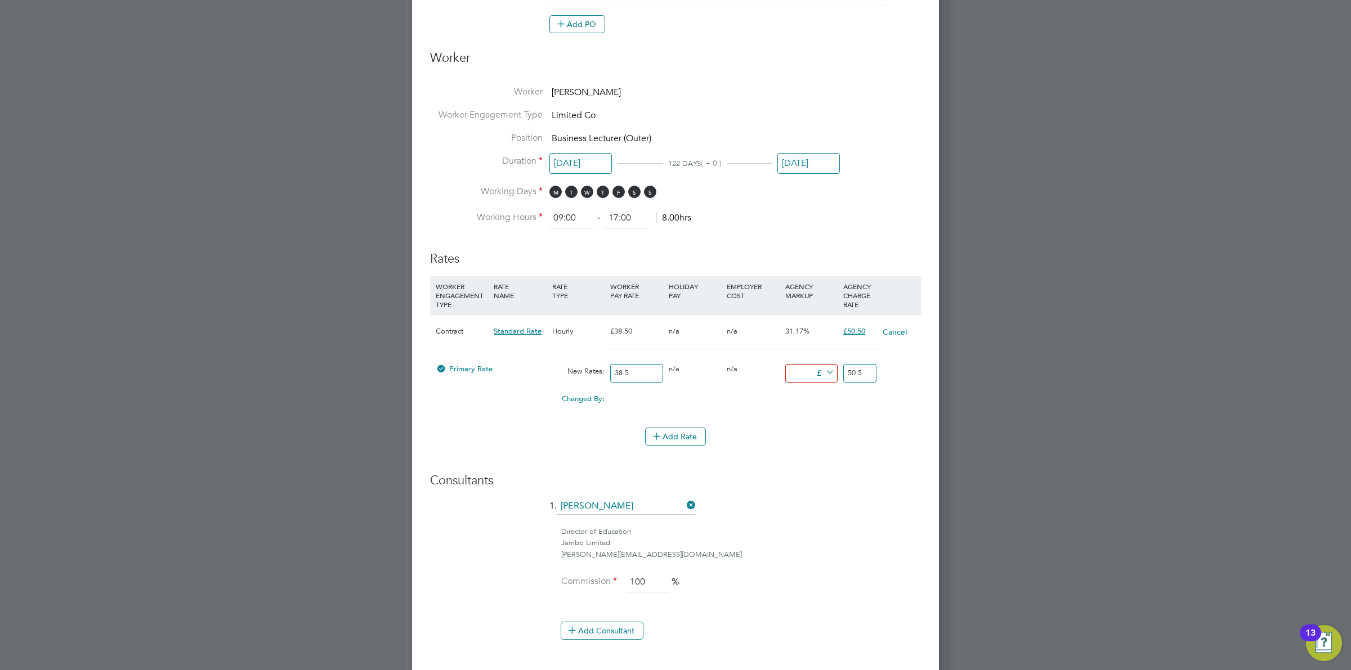
type input "39.5"
type input "11"
type input "49.5"
type input "11.5"
type input "50"
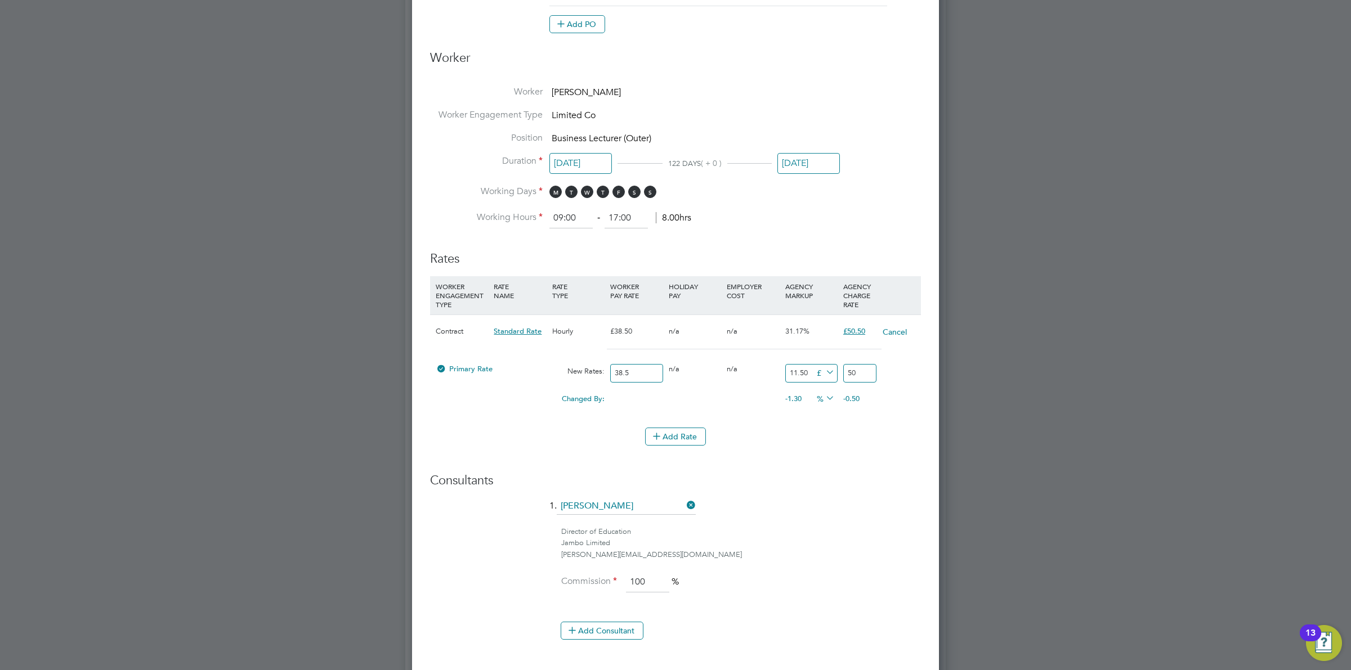
type input "11.50"
click at [831, 535] on div "Director of Education" at bounding box center [741, 532] width 360 height 12
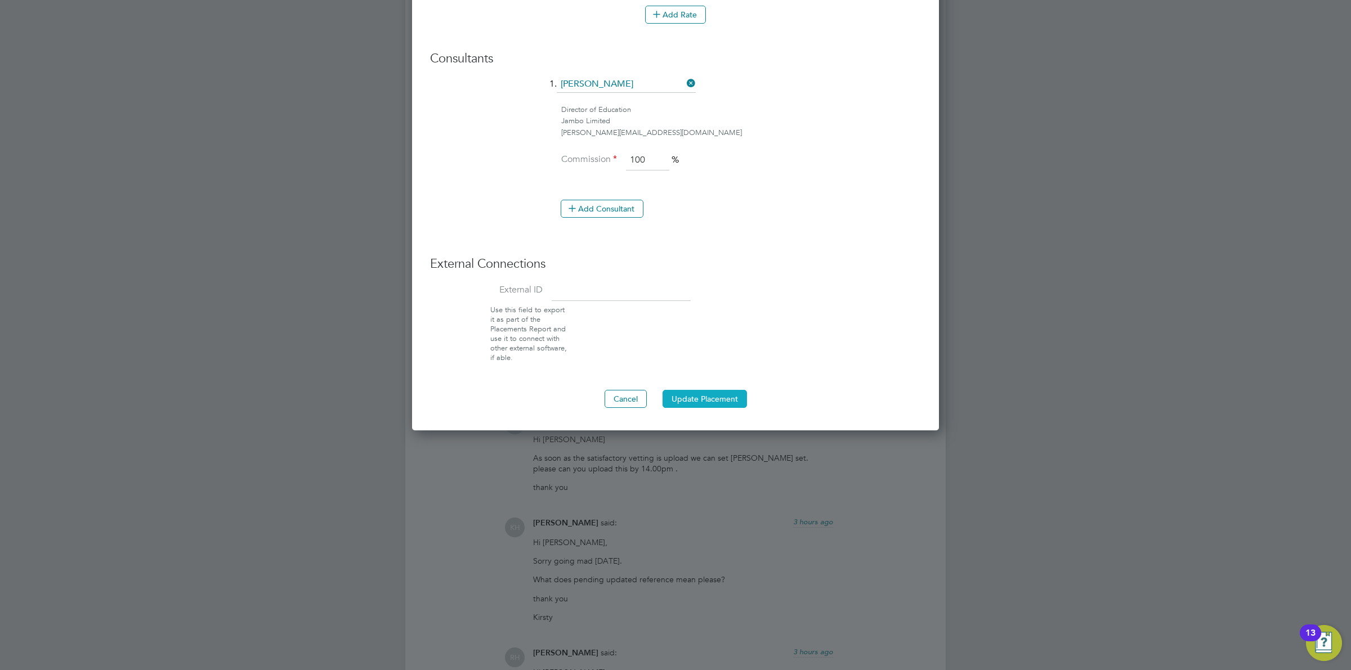
click at [702, 400] on button "Update Placement" at bounding box center [704, 399] width 84 height 18
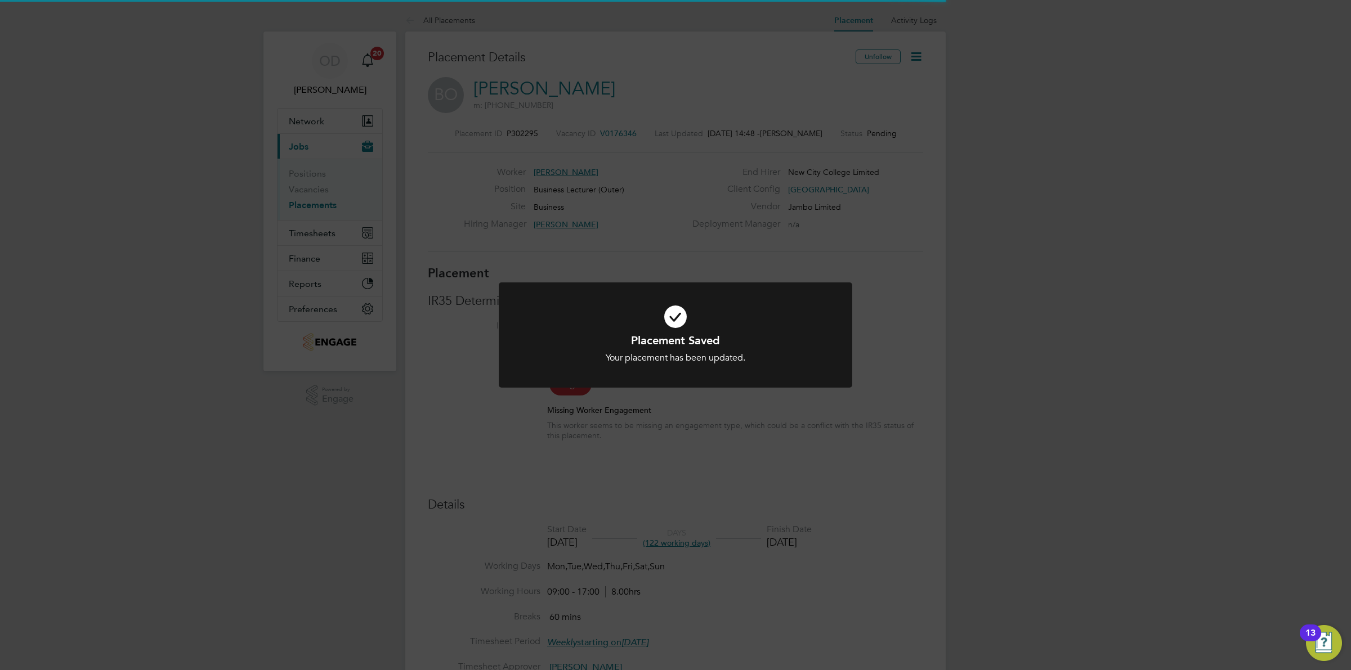
click at [1006, 372] on div "Placement Saved Your placement has been updated. Cancel Okay" at bounding box center [675, 335] width 1351 height 670
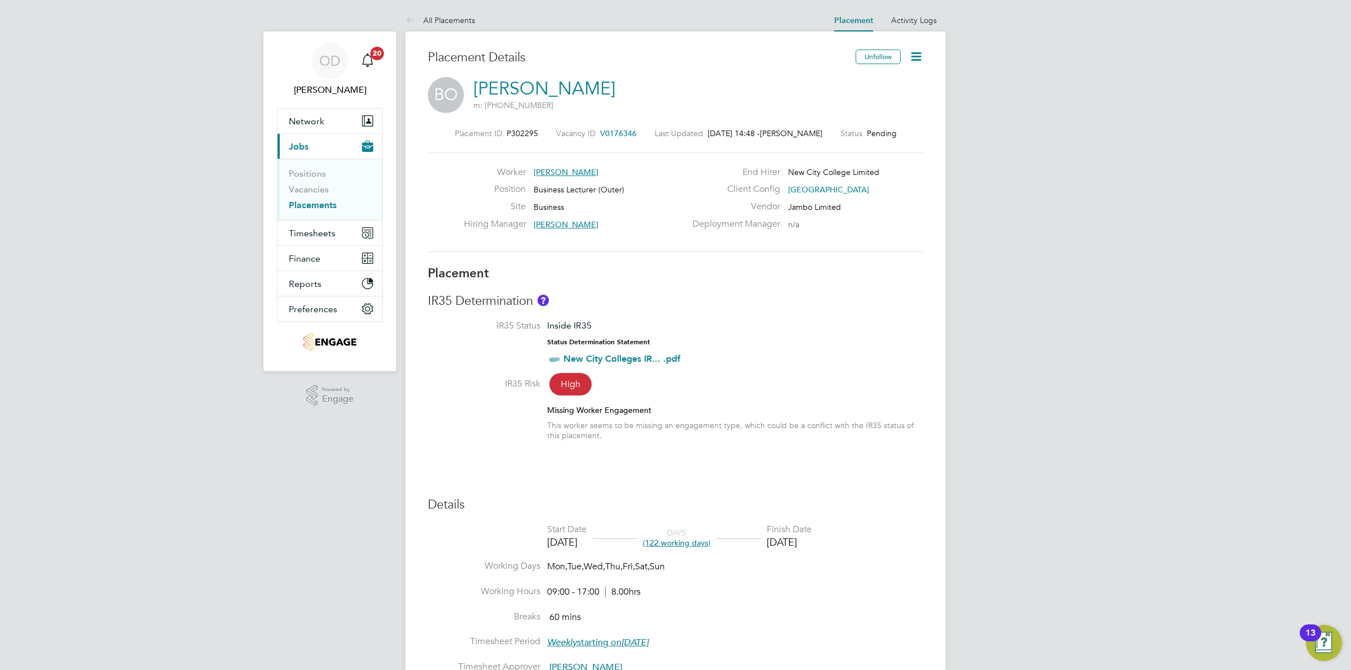
click at [319, 204] on link "Placements" at bounding box center [313, 205] width 48 height 11
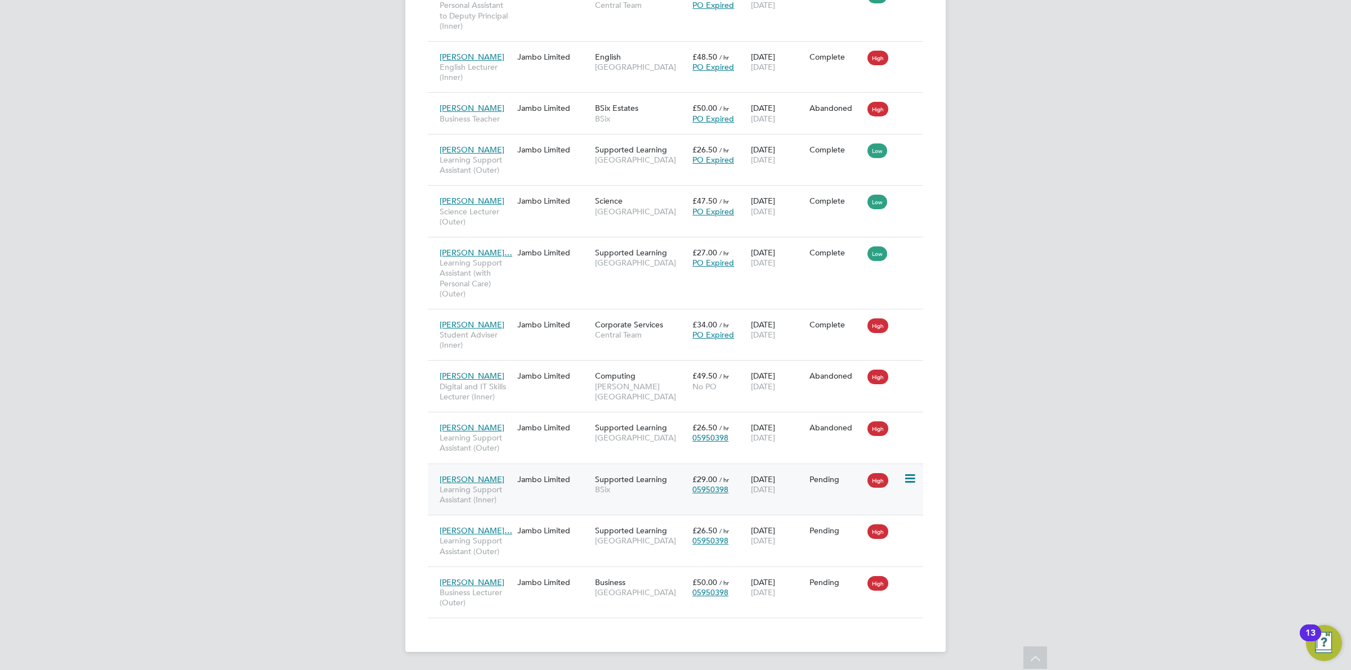
click at [822, 491] on div "Marvin Vernal Learning Support Assistant (Inner) Jambo Limited Supported Learni…" at bounding box center [675, 490] width 495 height 52
click at [848, 530] on div "Pending" at bounding box center [835, 531] width 53 height 10
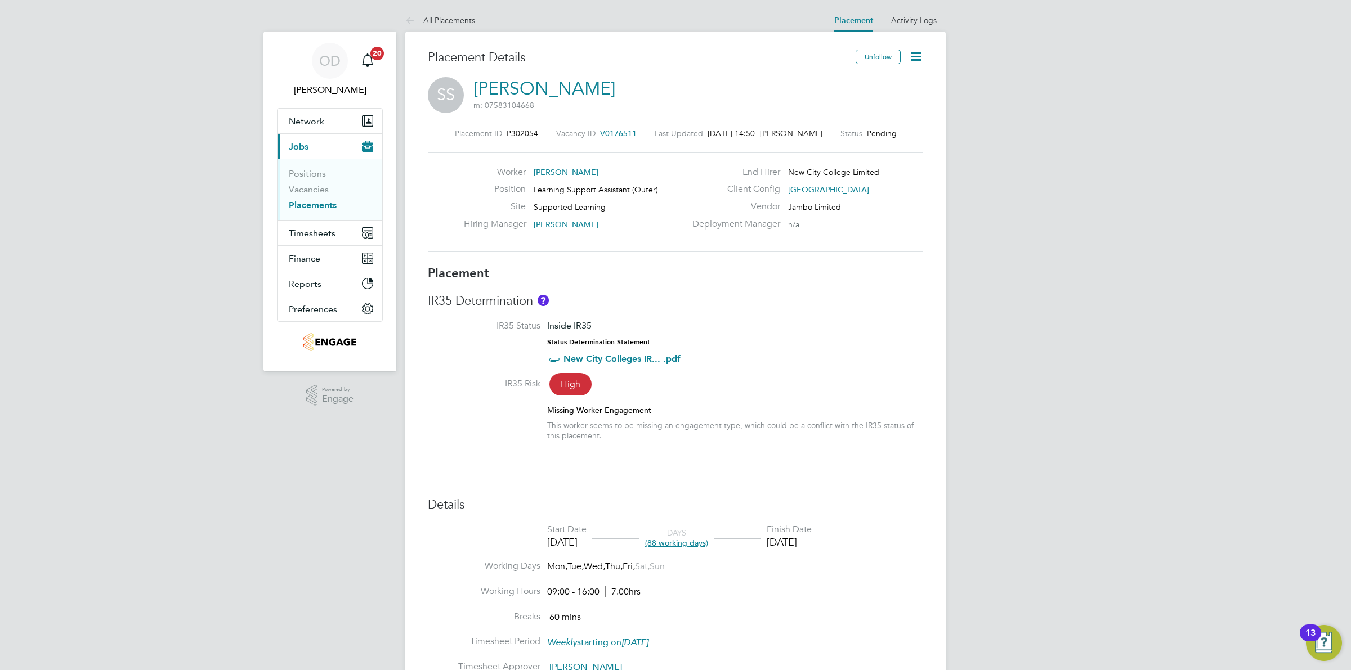
click at [915, 53] on icon at bounding box center [916, 57] width 14 height 14
click at [867, 82] on li "Edit Placement e" at bounding box center [879, 83] width 83 height 16
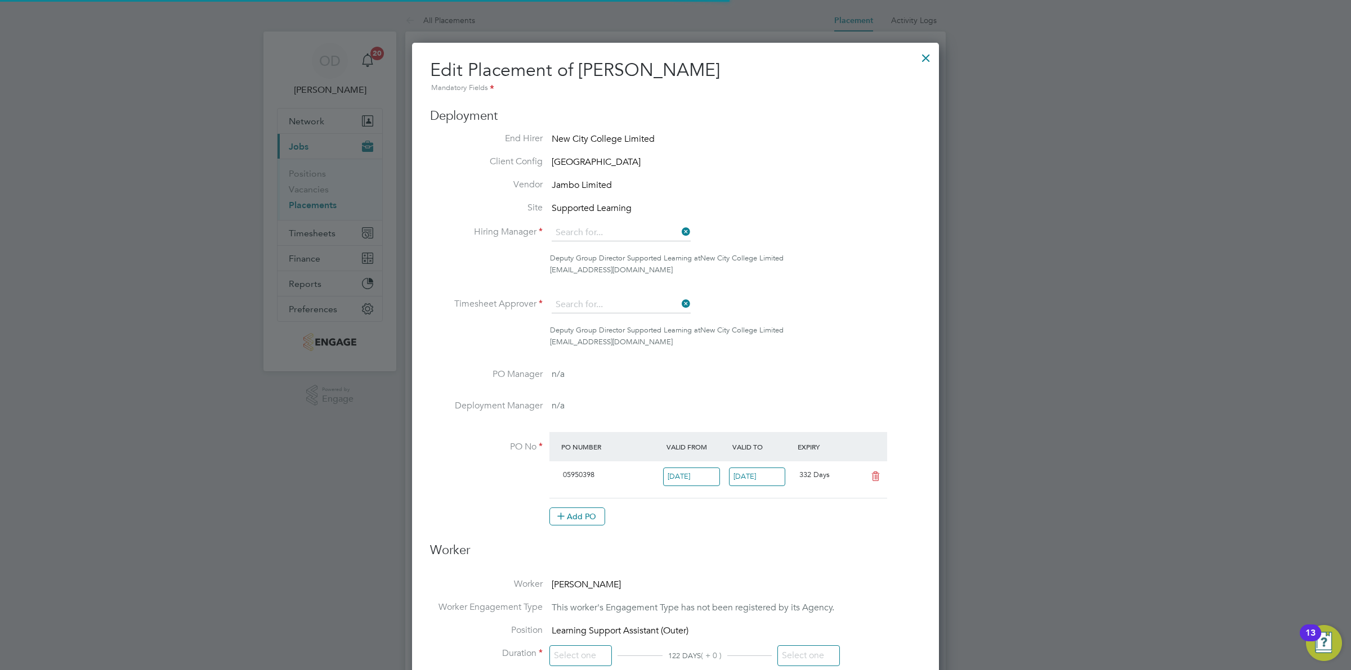
type input "[PERSON_NAME]"
type input "[DATE]"
type input "09:00"
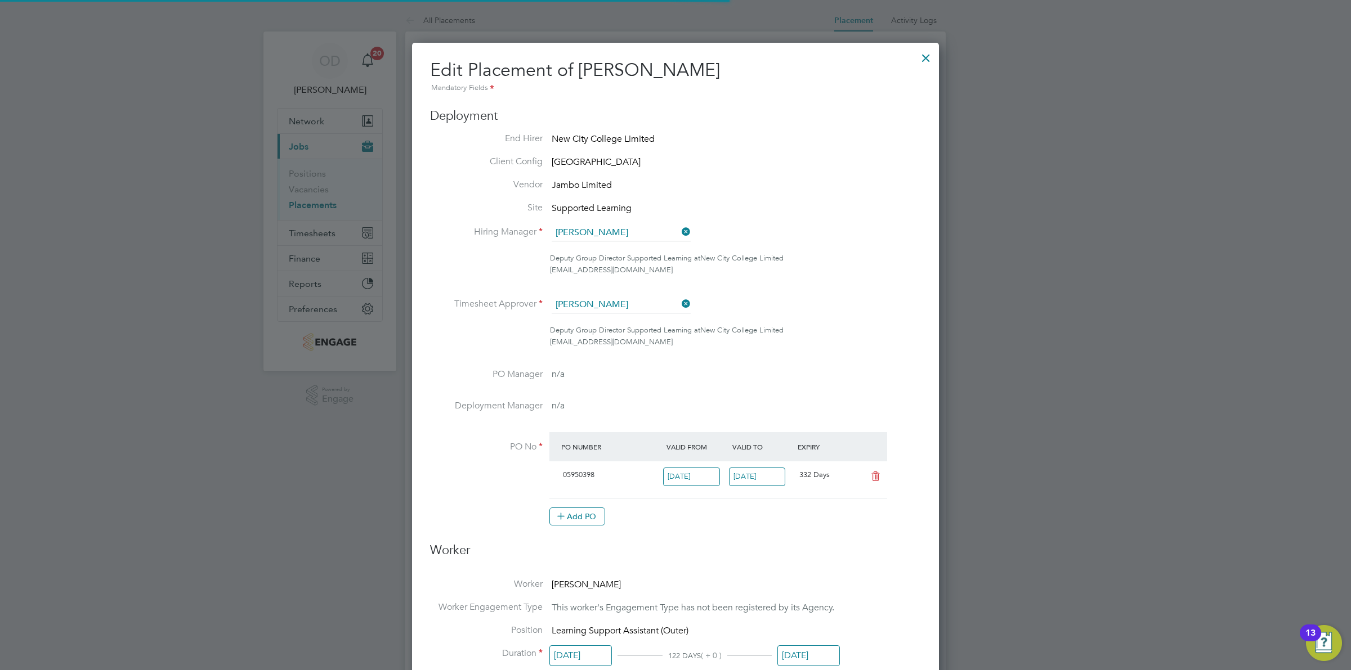
type input "16:00"
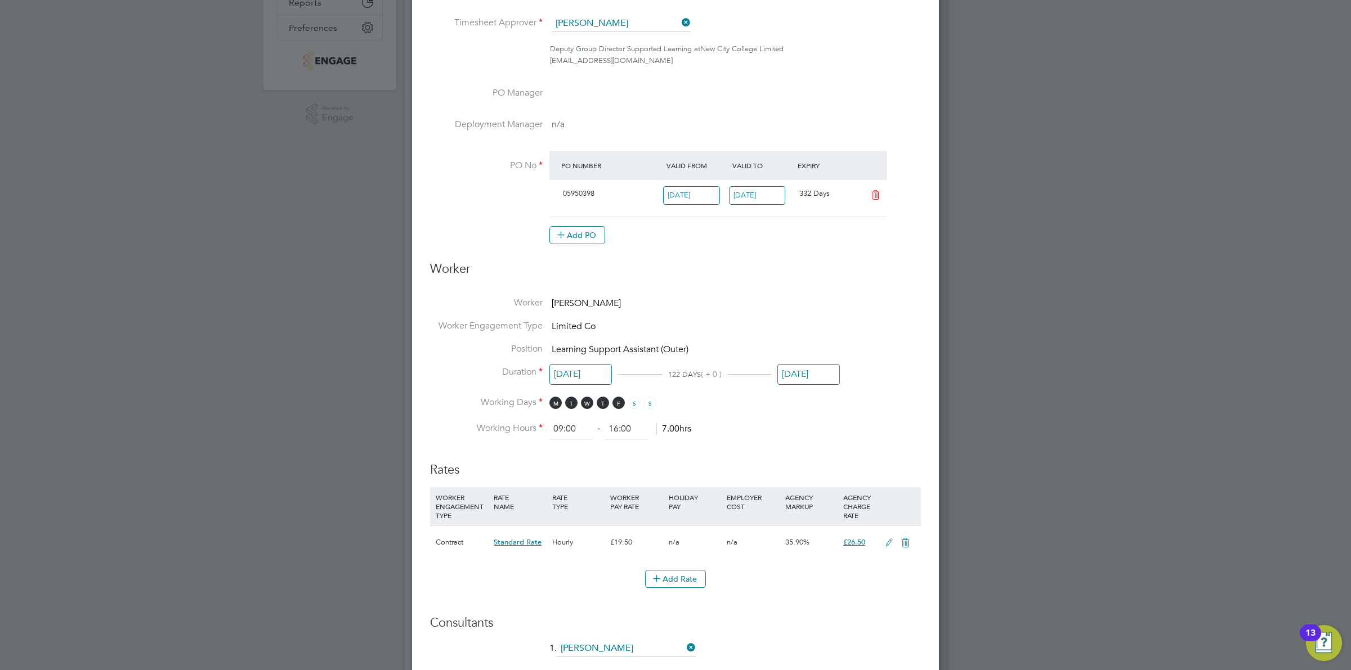
click at [885, 541] on icon at bounding box center [889, 543] width 14 height 9
click at [823, 589] on icon at bounding box center [823, 584] width 0 height 16
click at [826, 608] on li "£" at bounding box center [825, 611] width 27 height 15
drag, startPoint x: 800, startPoint y: 587, endPoint x: 767, endPoint y: 590, distance: 33.9
click at [767, 590] on div "Primary Rate New Rates: 19.5 0 n/a 0 n/a 35.8974358974359 0 £ 26.5" at bounding box center [675, 585] width 491 height 30
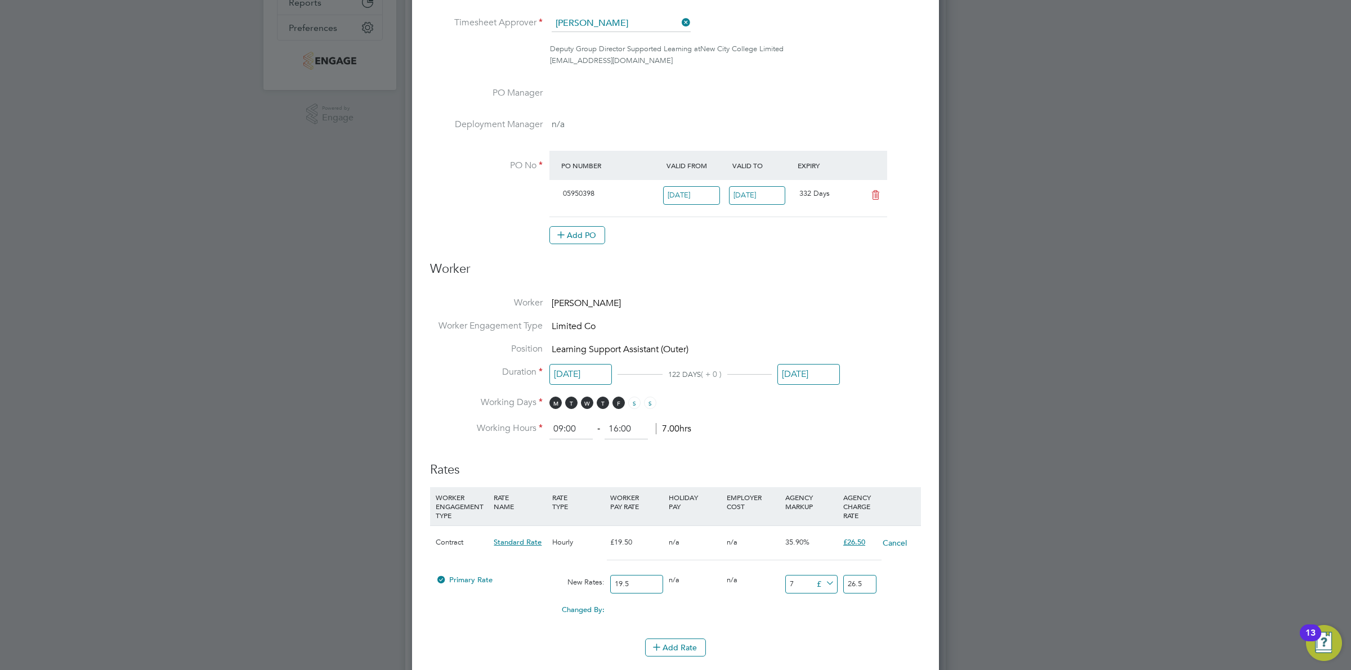
type input "7.5"
type input "27"
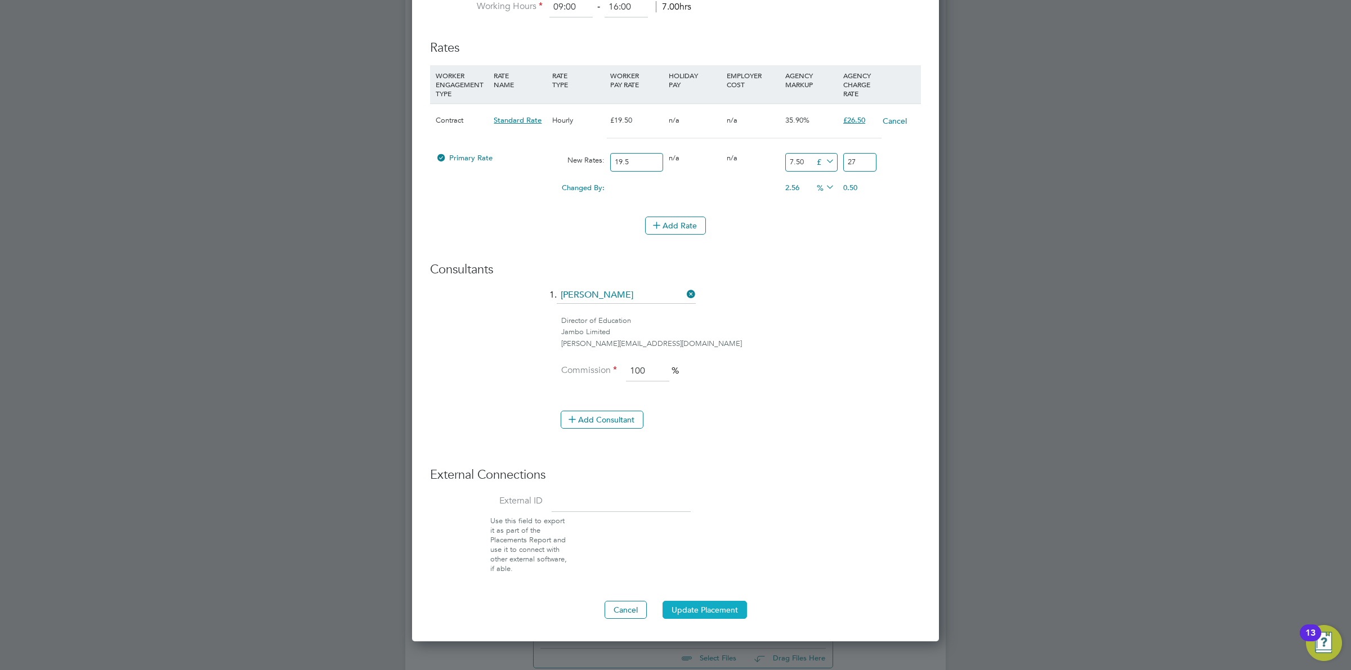
type input "7.50"
click at [693, 604] on button "Update Placement" at bounding box center [704, 610] width 84 height 18
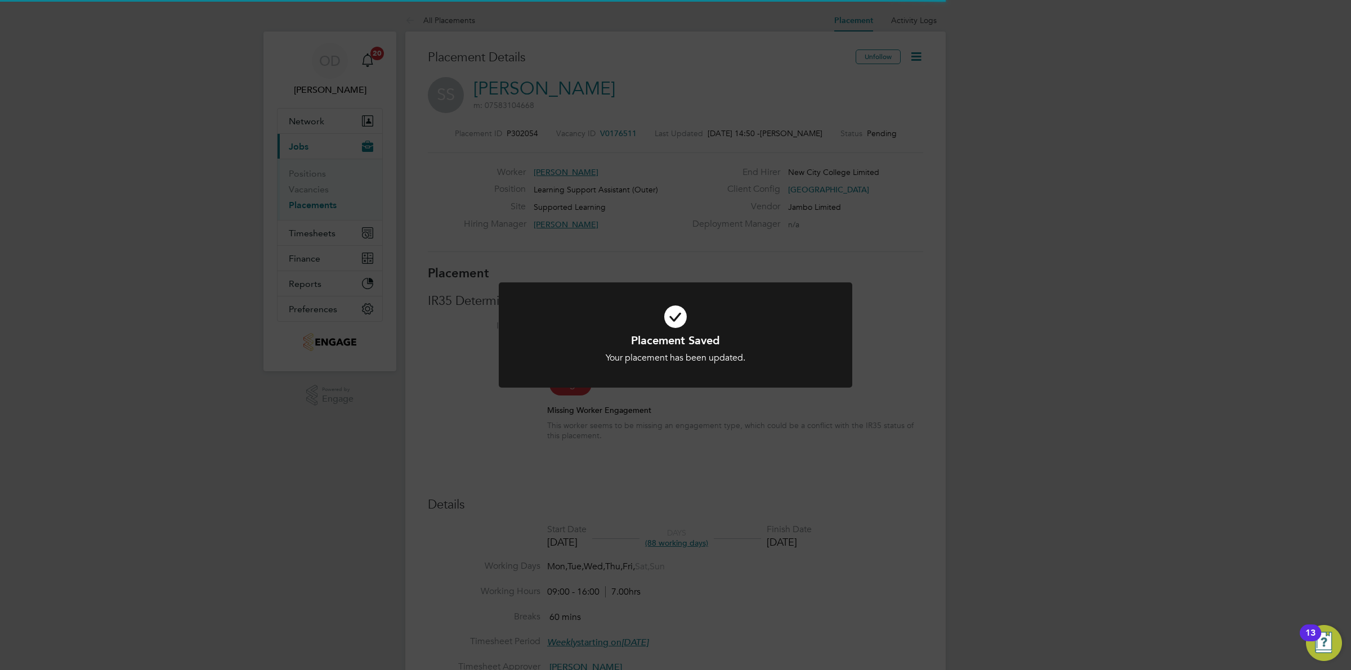
click at [1011, 312] on div "Placement Saved Your placement has been updated. Cancel Okay" at bounding box center [675, 335] width 1351 height 670
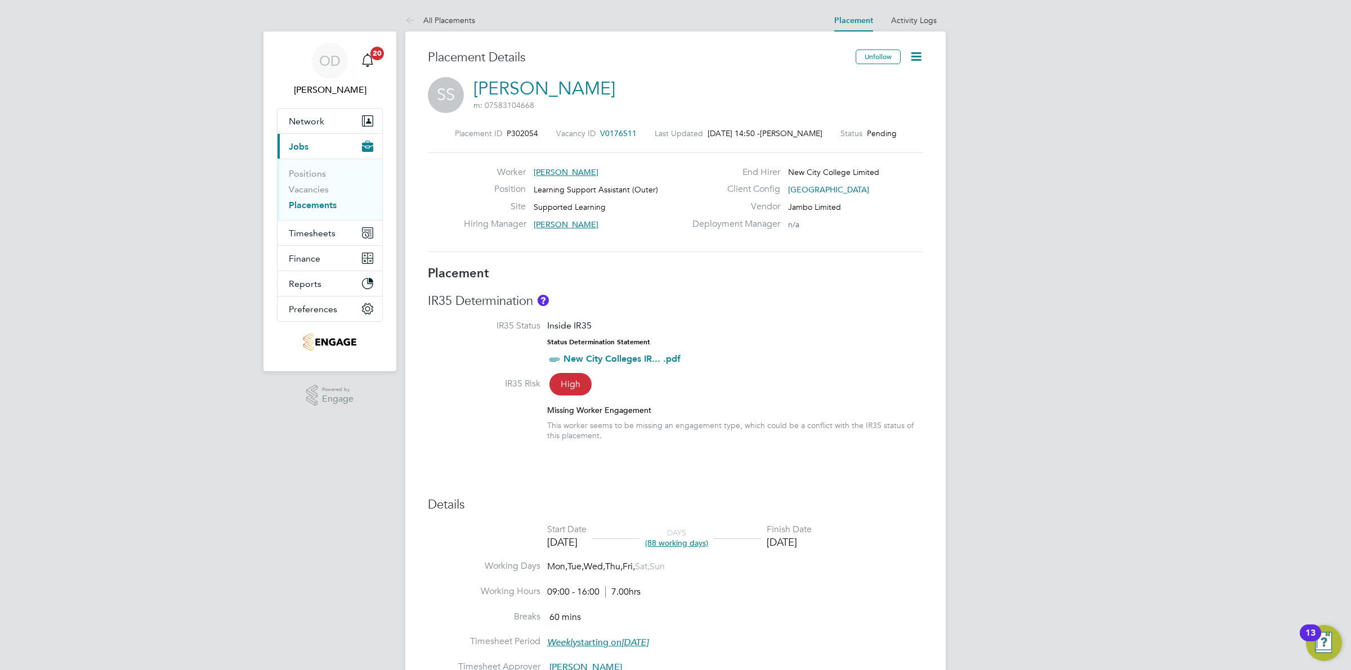
click at [315, 181] on li "Positions" at bounding box center [331, 176] width 84 height 16
click at [315, 186] on link "Vacancies" at bounding box center [309, 189] width 40 height 11
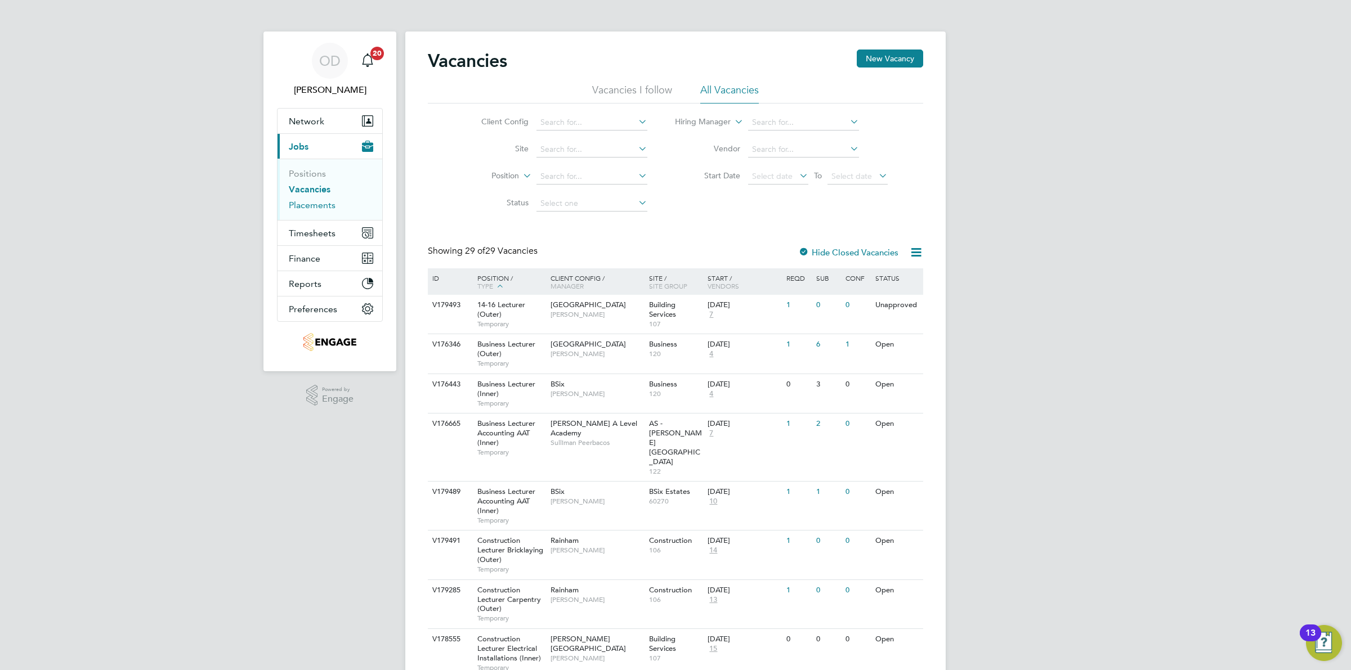
click at [315, 203] on link "Placements" at bounding box center [312, 205] width 47 height 11
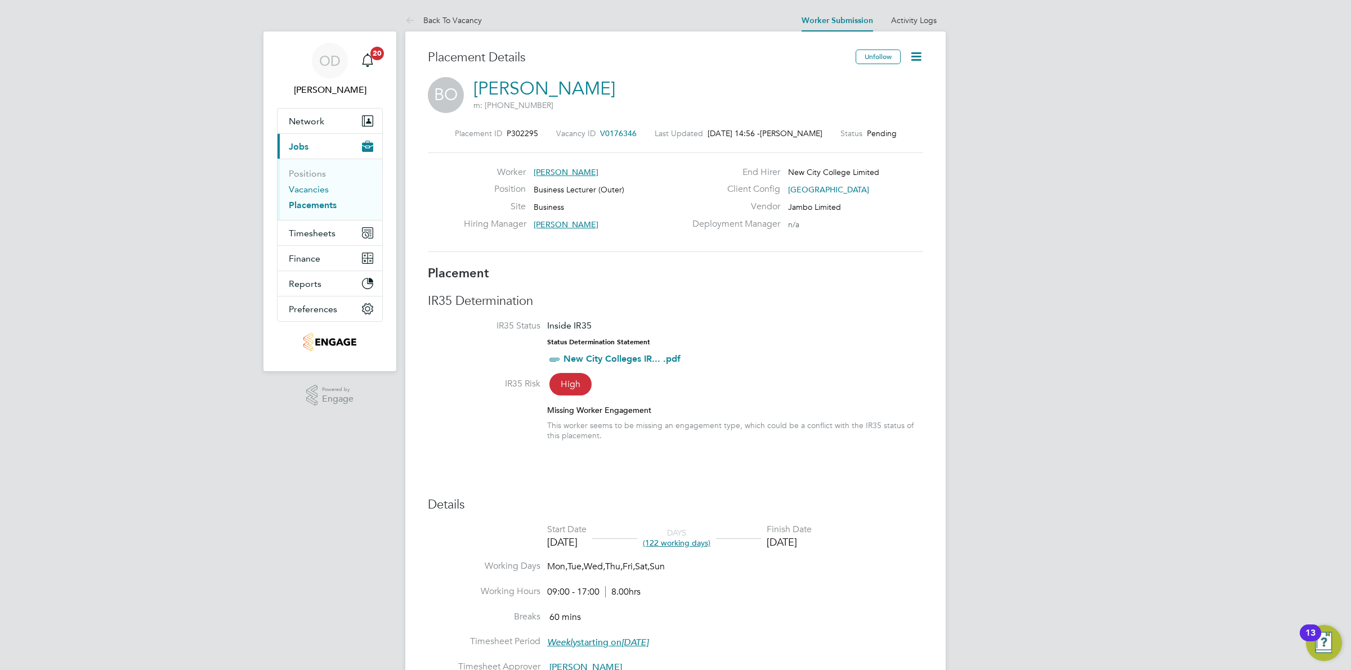
click at [303, 190] on link "Vacancies" at bounding box center [309, 189] width 40 height 11
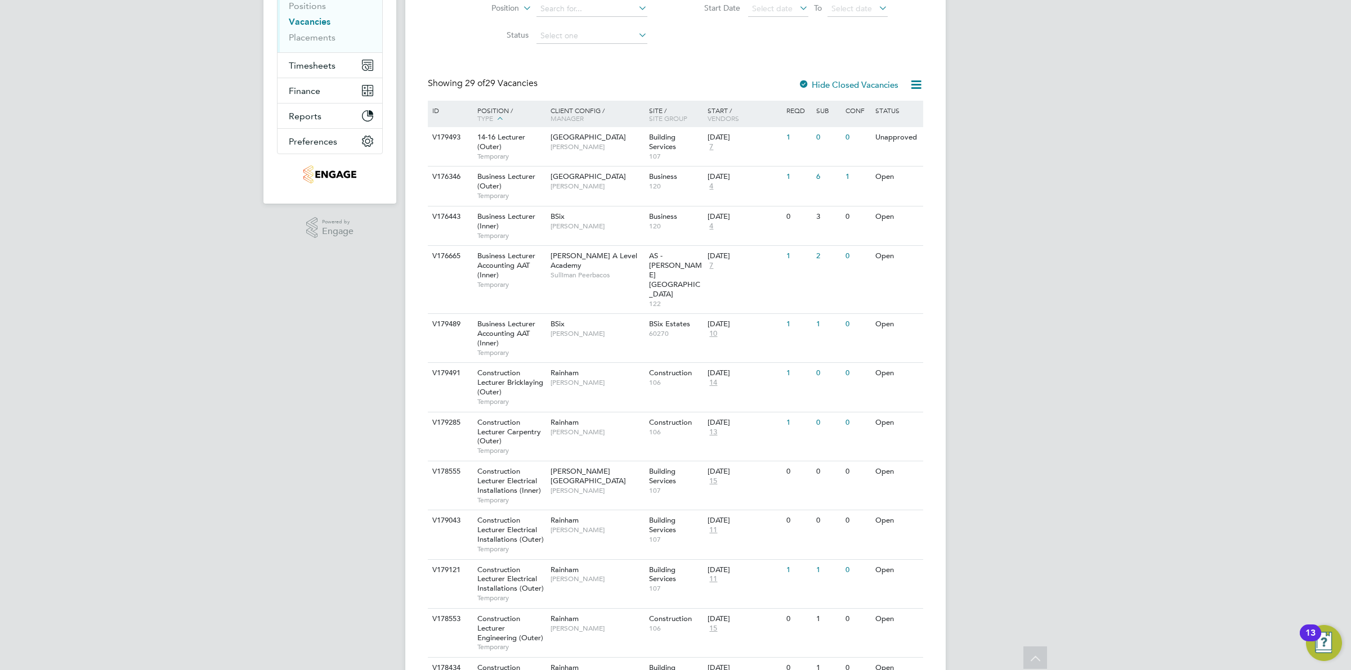
scroll to position [97, 0]
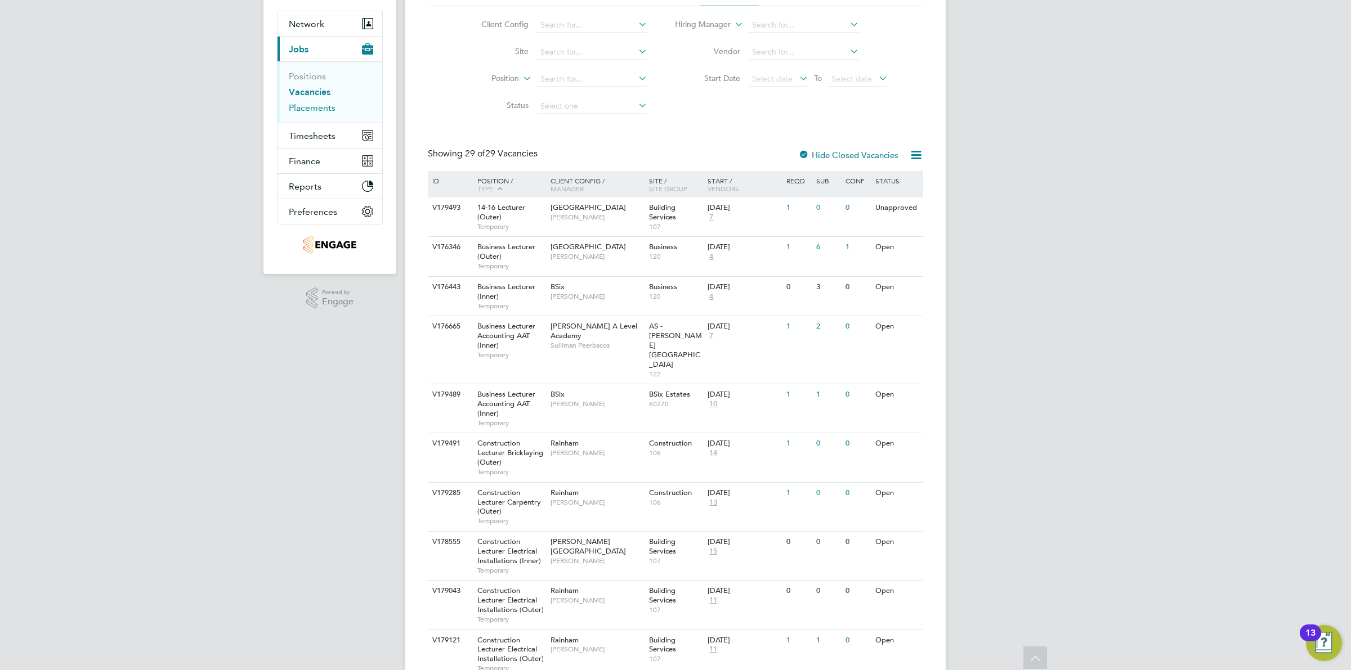
click at [325, 108] on link "Placements" at bounding box center [312, 107] width 47 height 11
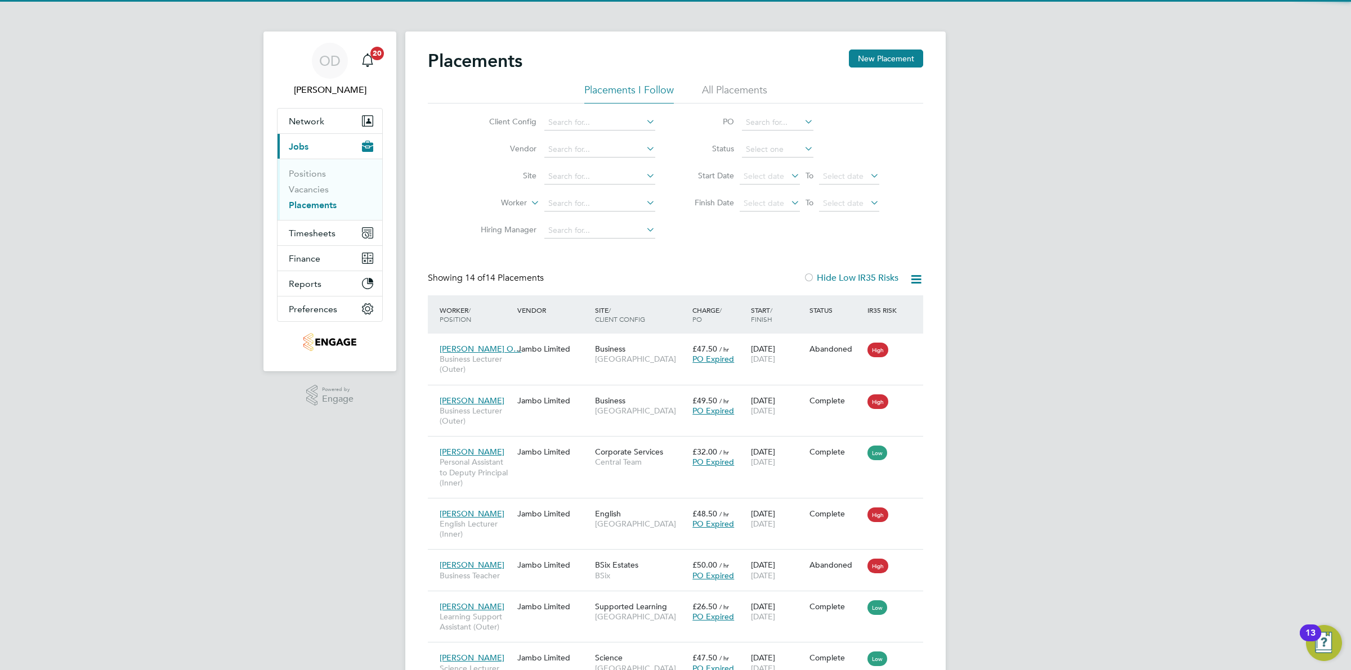
scroll to position [6, 6]
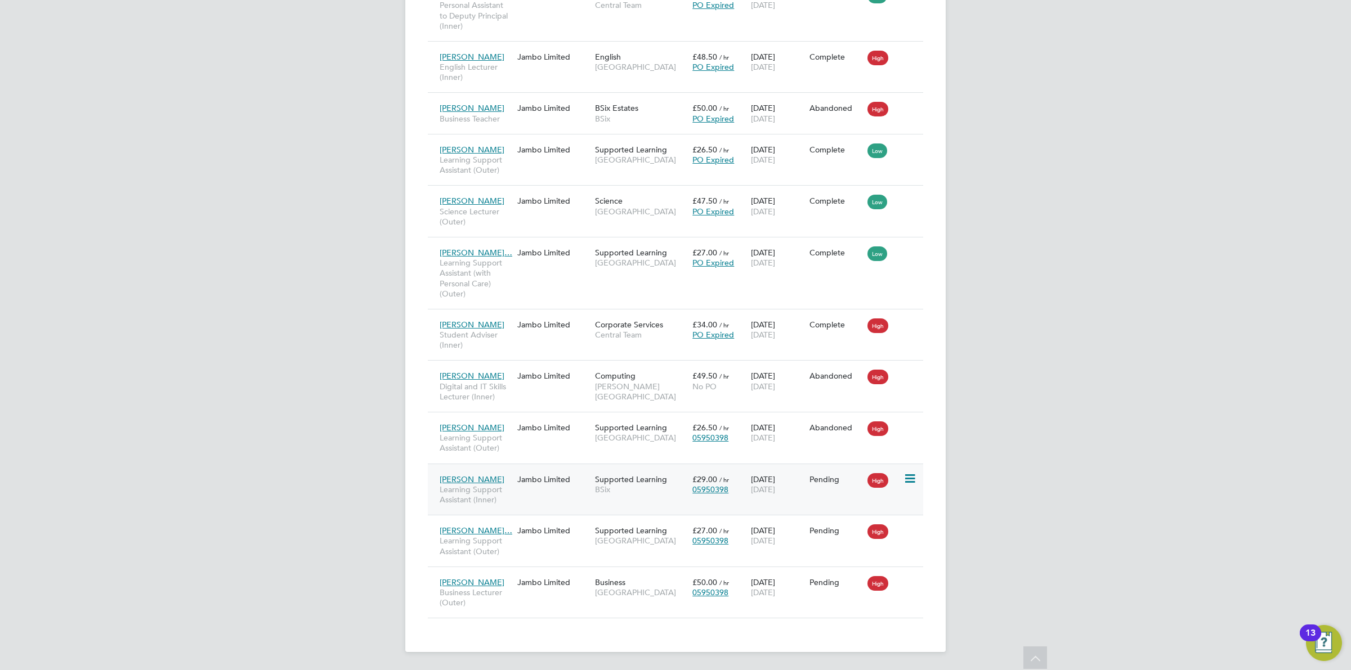
click at [837, 482] on div "Pending" at bounding box center [835, 479] width 53 height 10
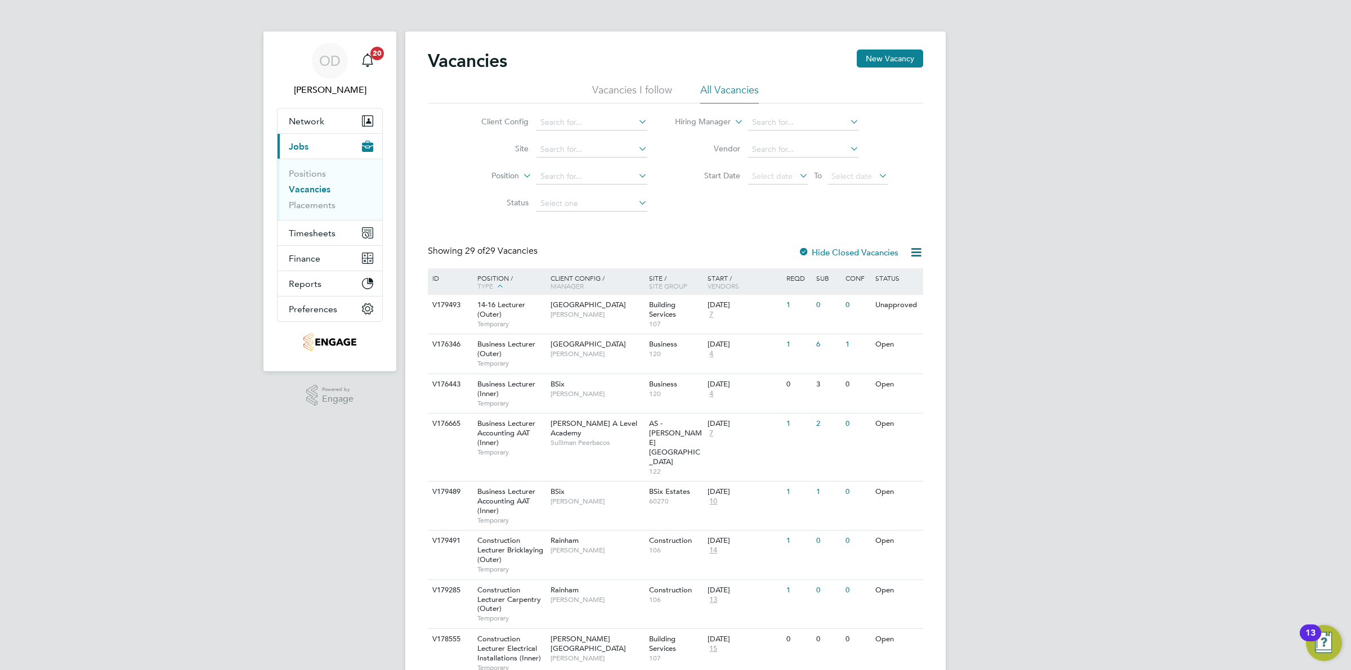
click at [313, 211] on li "Placements" at bounding box center [331, 205] width 84 height 11
click at [307, 201] on link "Placements" at bounding box center [312, 205] width 47 height 11
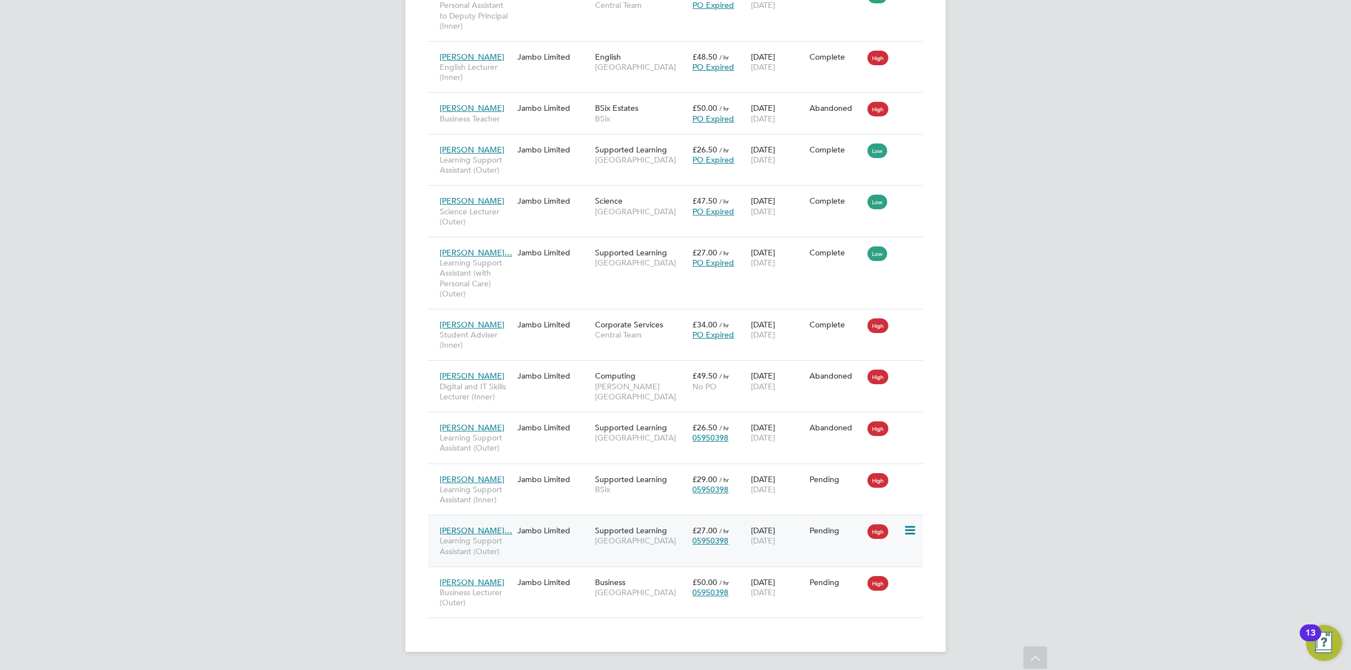
click at [764, 540] on span "31 Dec 2025" at bounding box center [763, 541] width 24 height 10
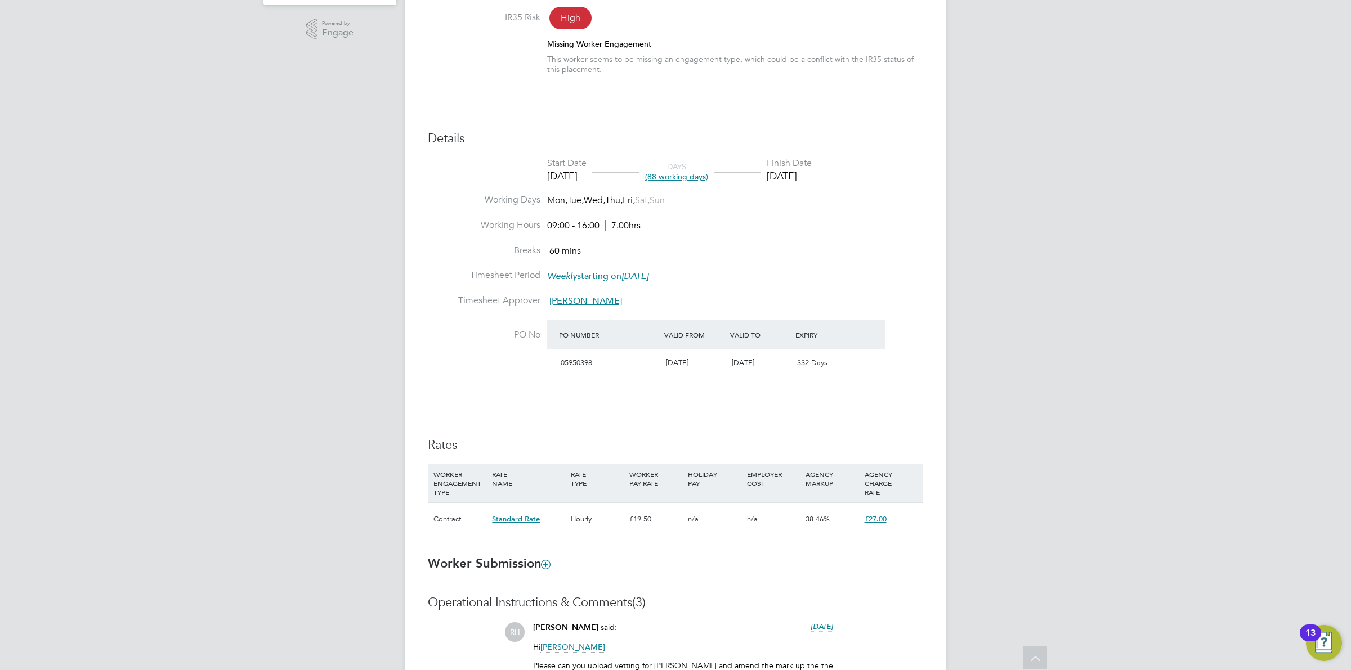
scroll to position [85, 0]
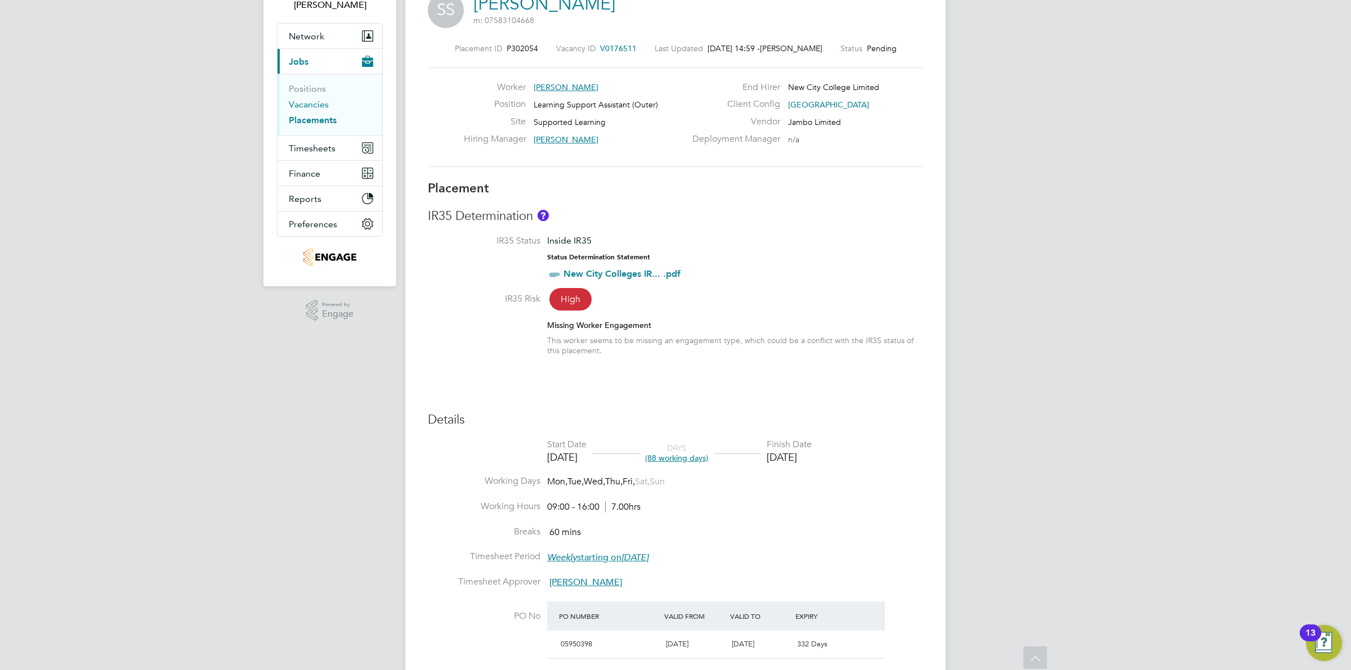
click at [307, 104] on link "Vacancies" at bounding box center [309, 104] width 40 height 11
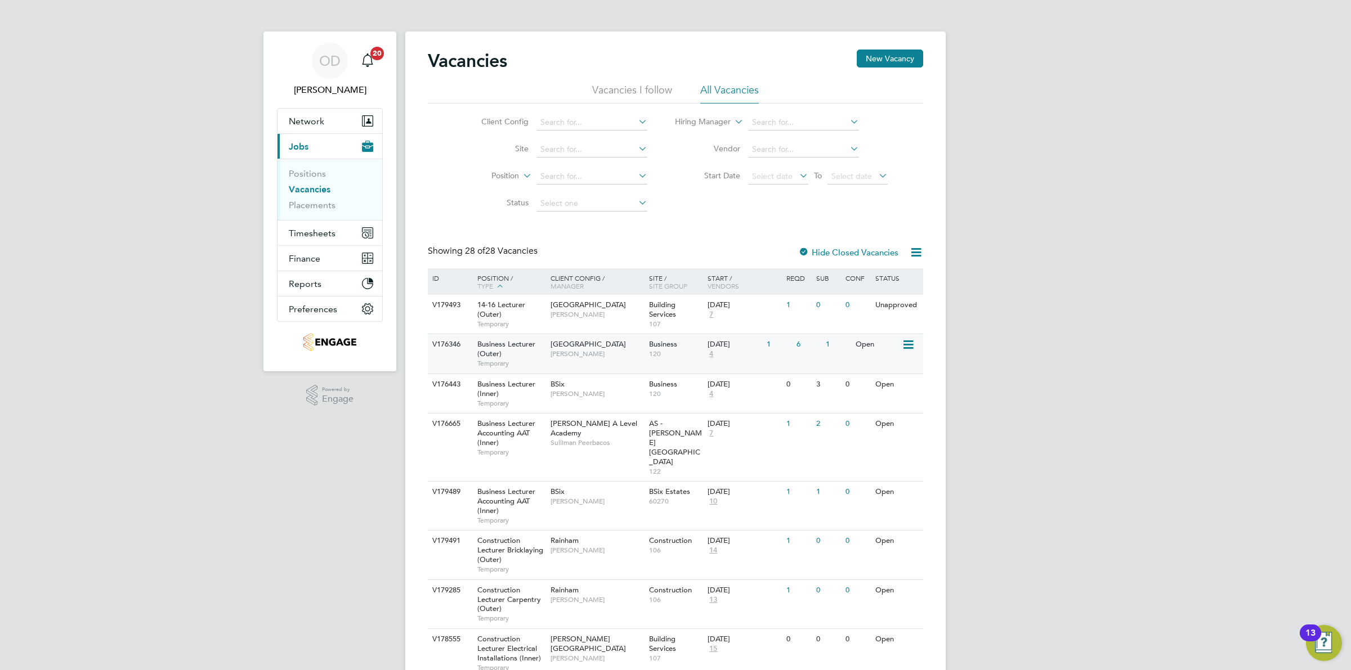
click at [813, 361] on div "V176346 Business Lecturer (Outer) Temporary Havering Sixth Form Campus Shabnam …" at bounding box center [675, 353] width 495 height 39
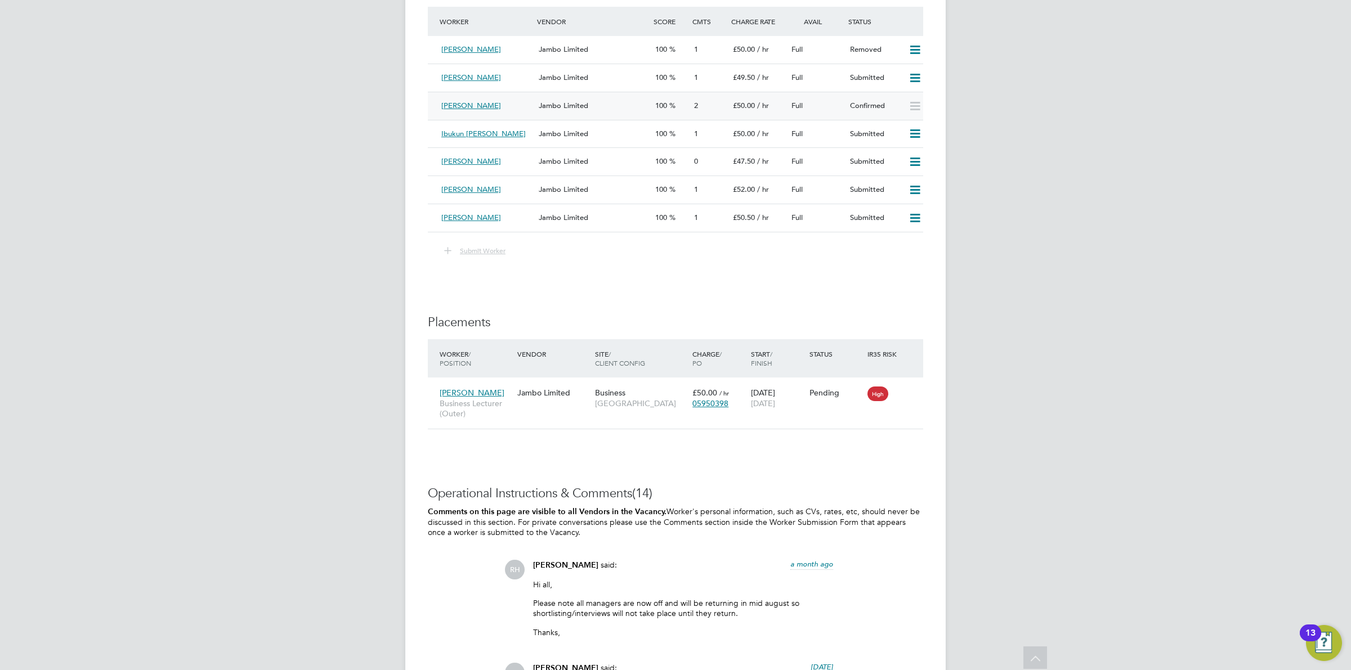
click at [585, 109] on span "Jambo Limited" at bounding box center [564, 106] width 50 height 10
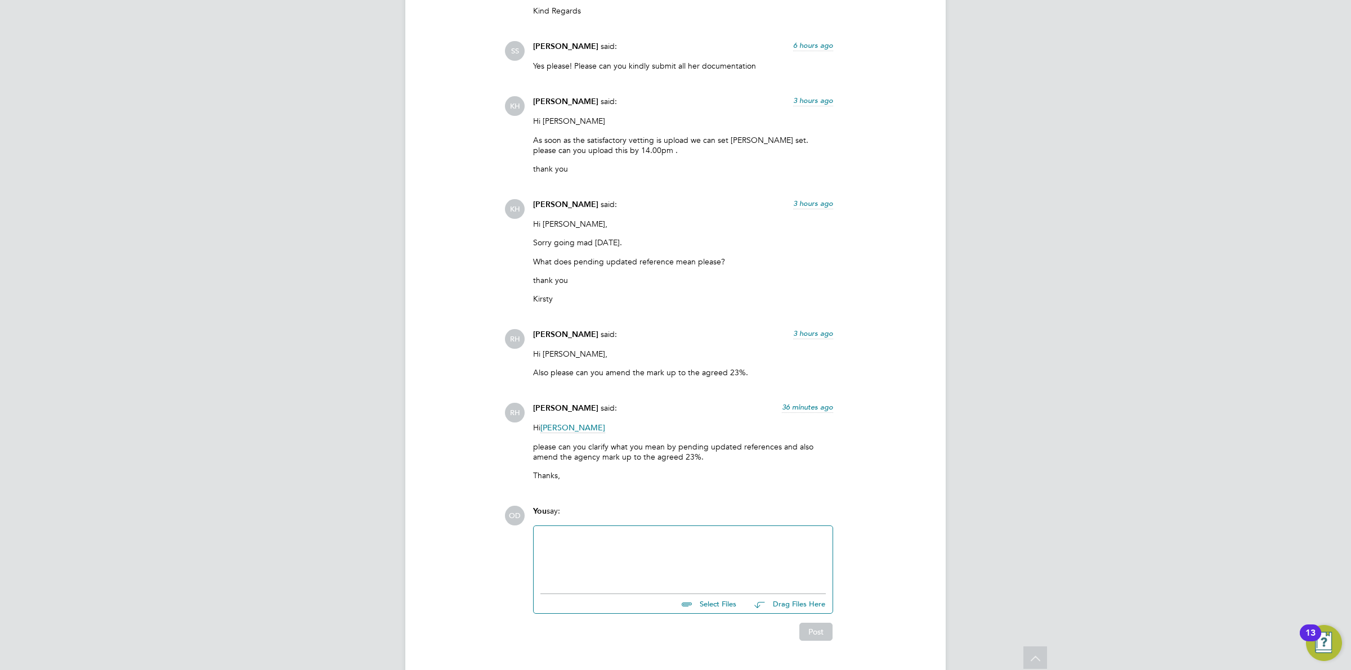
click at [686, 533] on div at bounding box center [682, 557] width 285 height 48
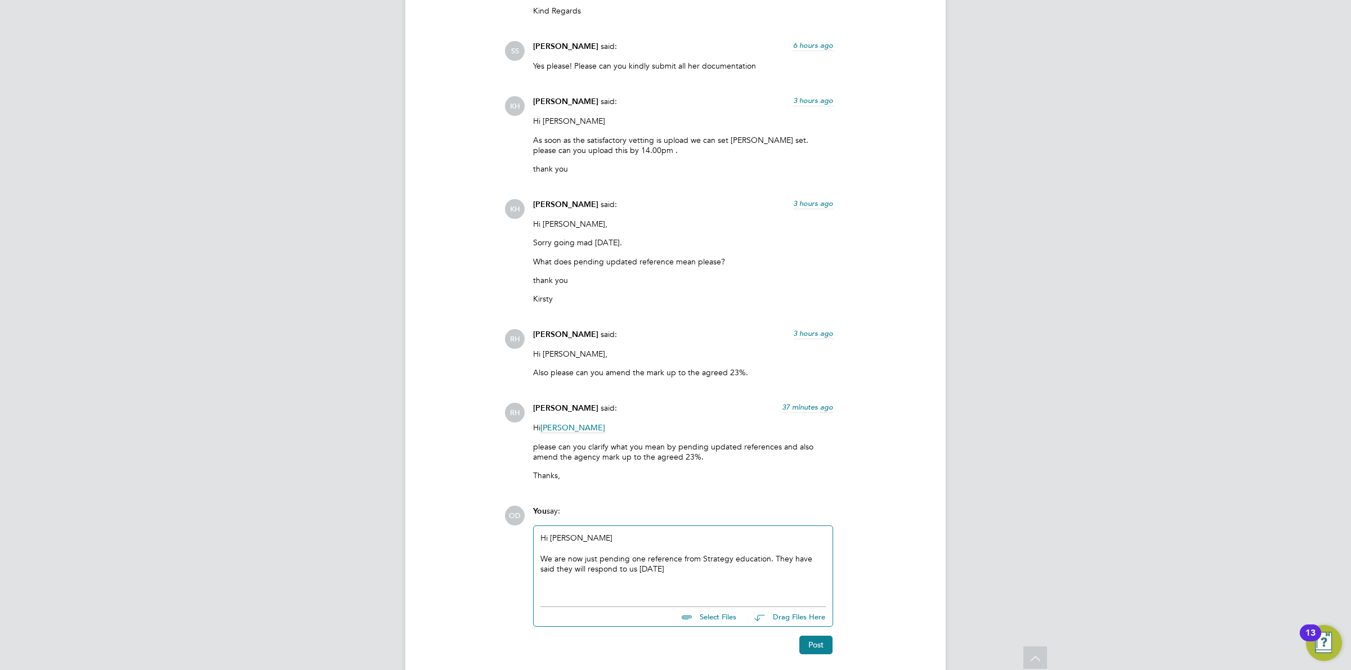
click at [656, 554] on div "We are now just pending one reference from Strategy education. They have said t…" at bounding box center [682, 564] width 285 height 20
click at [610, 584] on div "Re agency mark up, We have applied our minimum margin as agreed for this role, …" at bounding box center [682, 599] width 285 height 31
drag, startPoint x: 646, startPoint y: 572, endPoint x: 602, endPoint y: 572, distance: 43.3
click at [602, 584] on div "Re agency mark up, We have applied our minimum margin as agreed for this role, …" at bounding box center [682, 599] width 285 height 31
click at [656, 584] on div "Re agency mark up, We have applied our minimum margin as agreed for this role, …" at bounding box center [682, 599] width 285 height 31
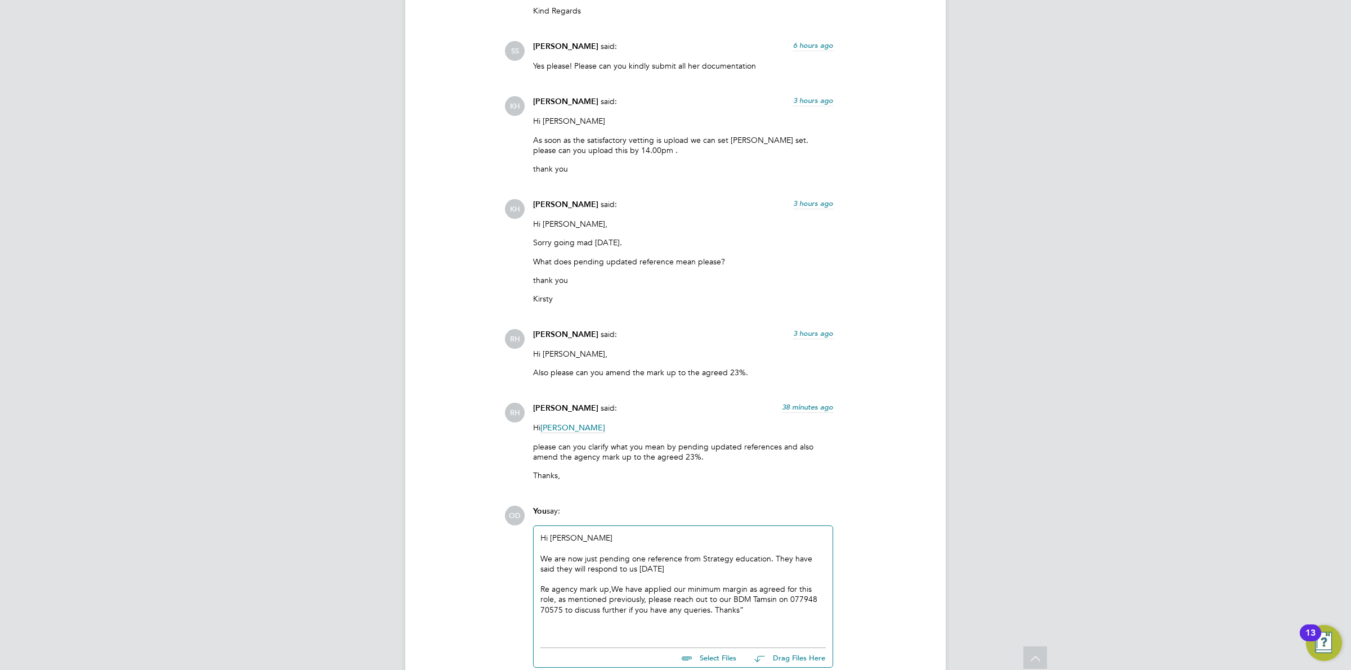
click at [777, 584] on div "Re agency mark up, We have applied our minimum margin as agreed for this role, …" at bounding box center [682, 599] width 285 height 31
click at [758, 584] on div "Re agency mark up, We have applied our minimum margin as agreed for this role, …" at bounding box center [682, 599] width 285 height 31
click at [709, 584] on div "Re agency mark up, We have applied our minimum margin as agreed for this role, …" at bounding box center [682, 599] width 285 height 31
click at [747, 584] on div "Re agency mark up, We have applied our minimum margin as agreed for this role, …" at bounding box center [682, 599] width 285 height 31
click at [769, 585] on div "Re agency mark up, We have applied our minimum margin as agreed for this role, …" at bounding box center [682, 599] width 285 height 31
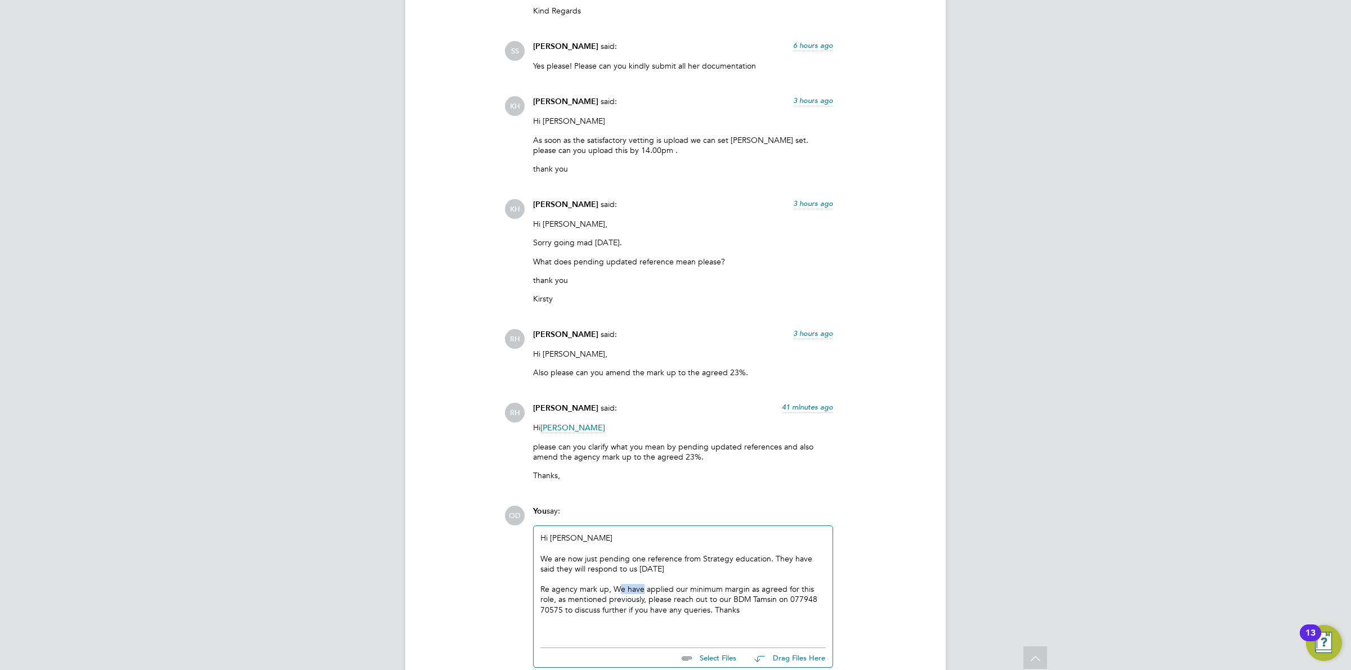
drag, startPoint x: 642, startPoint y: 561, endPoint x: 617, endPoint y: 562, distance: 24.2
click at [617, 584] on div "Re agency mark up, We have applied our minimum margin as agreed for this role, …" at bounding box center [682, 599] width 285 height 31
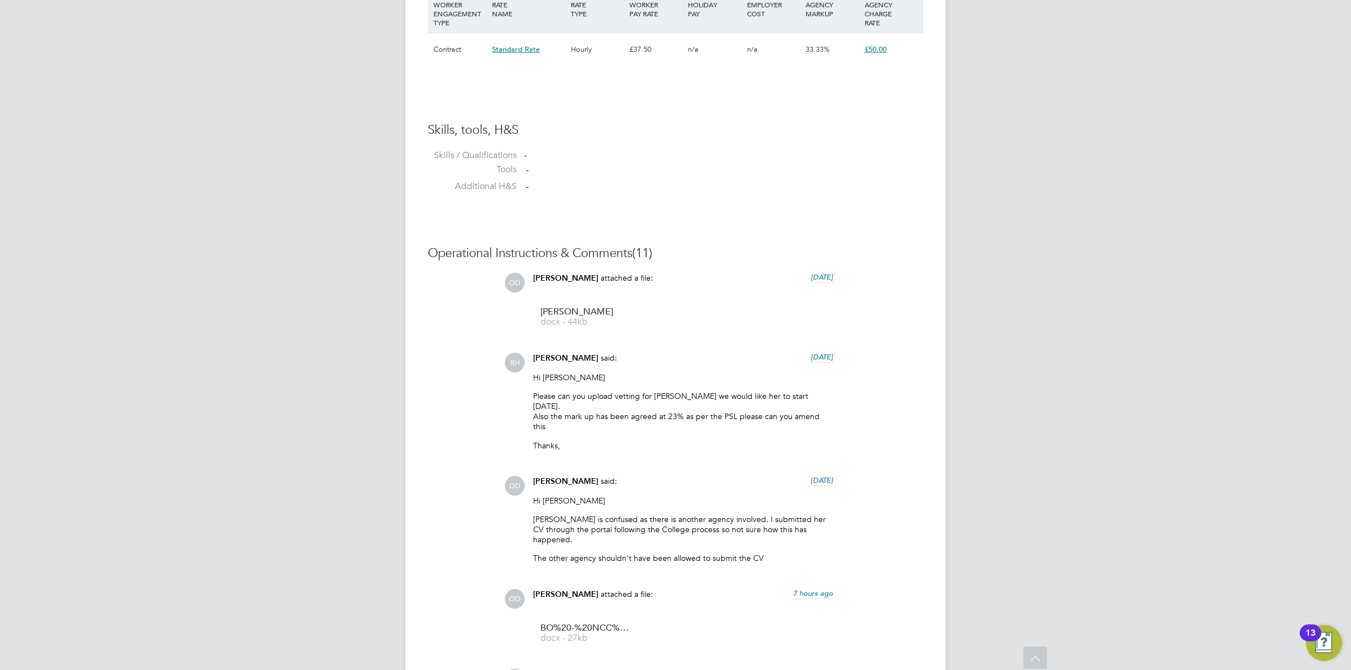
scroll to position [1137, 0]
